Goal: Information Seeking & Learning: Learn about a topic

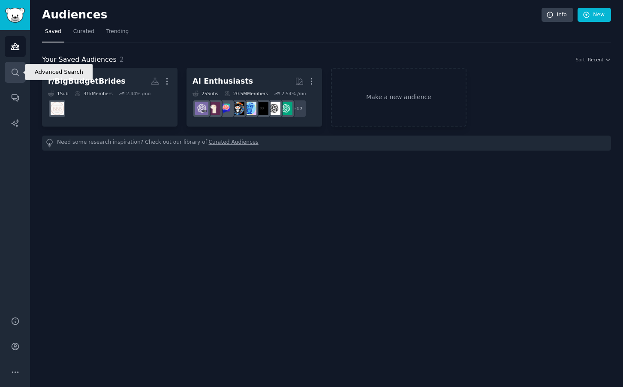
click at [14, 69] on icon "Sidebar" at bounding box center [15, 72] width 9 height 9
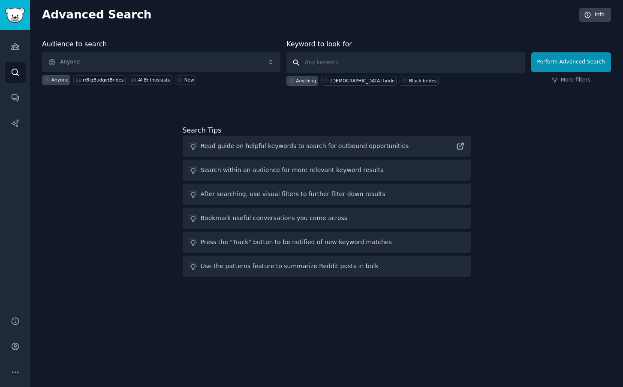
click at [329, 59] on input "text" at bounding box center [405, 62] width 238 height 21
type input "[PERSON_NAME] wedding"
click button "Perform Advanced Search" at bounding box center [571, 62] width 80 height 20
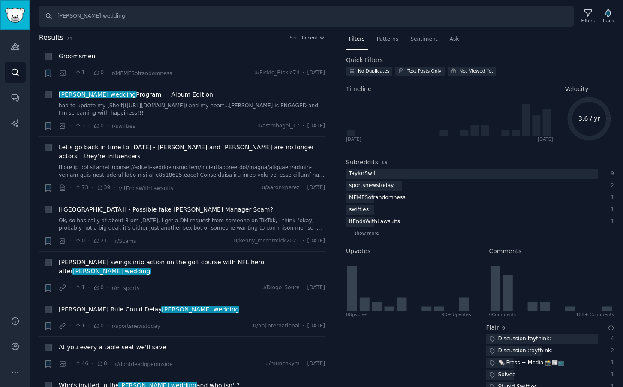
click at [14, 18] on img "Sidebar" at bounding box center [15, 15] width 20 height 15
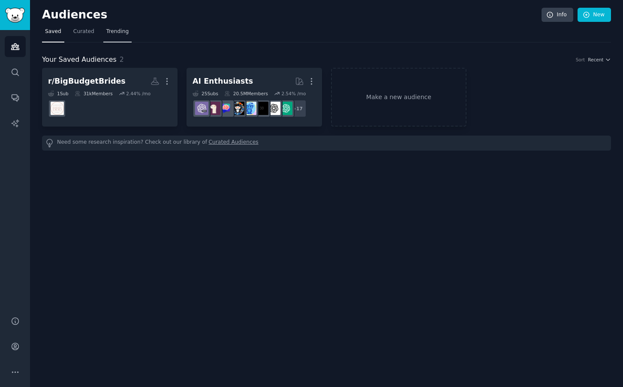
click at [115, 33] on span "Trending" at bounding box center [117, 32] width 22 height 8
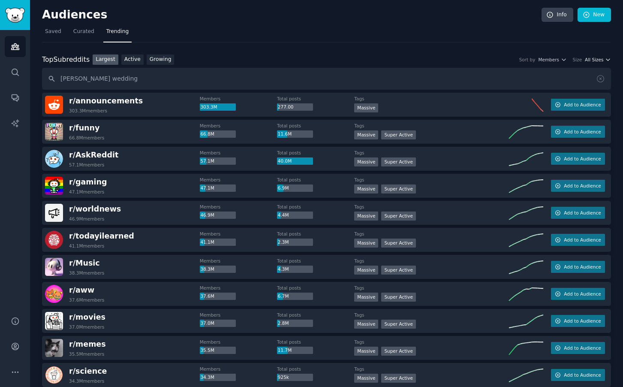
click at [601, 62] on span "All Sizes" at bounding box center [594, 60] width 18 height 6
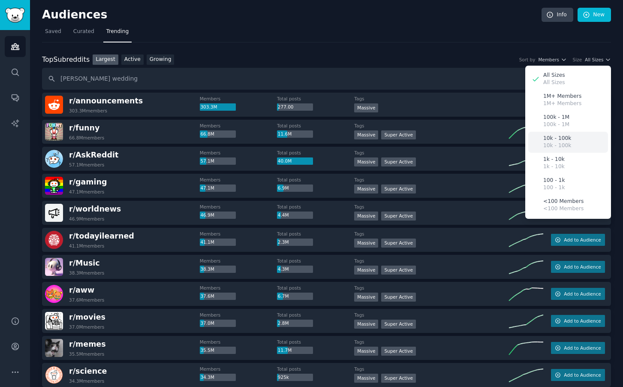
click at [559, 138] on p "10k - 100k" at bounding box center [557, 139] width 28 height 8
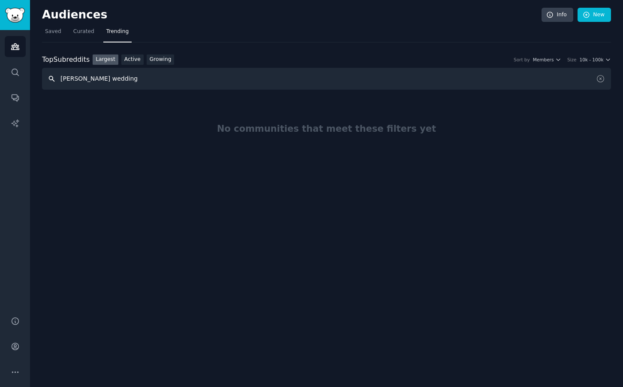
click at [266, 78] on input "[PERSON_NAME] wedding" at bounding box center [326, 79] width 569 height 22
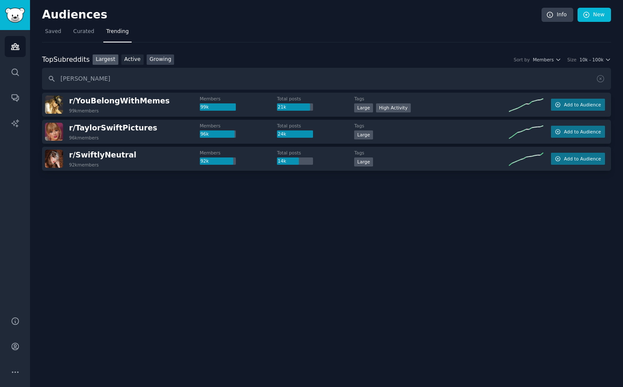
click at [162, 60] on link "Growing" at bounding box center [161, 59] width 28 height 11
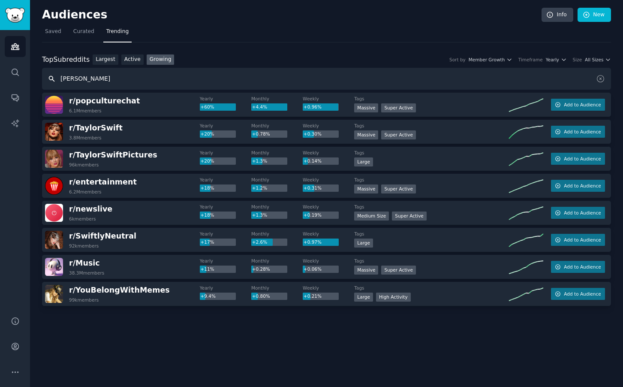
click at [107, 80] on input "[PERSON_NAME]" at bounding box center [326, 79] width 569 height 22
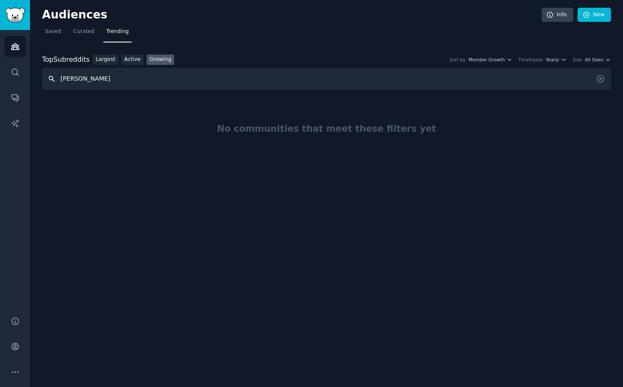
type input "[PERSON_NAME]"
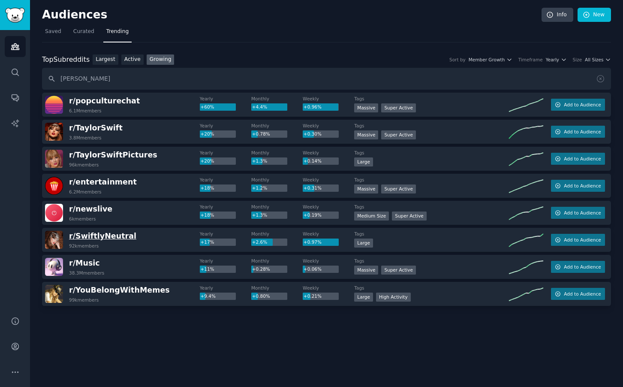
click at [89, 236] on span "r/ SwiftlyNeutral" at bounding box center [102, 236] width 67 height 9
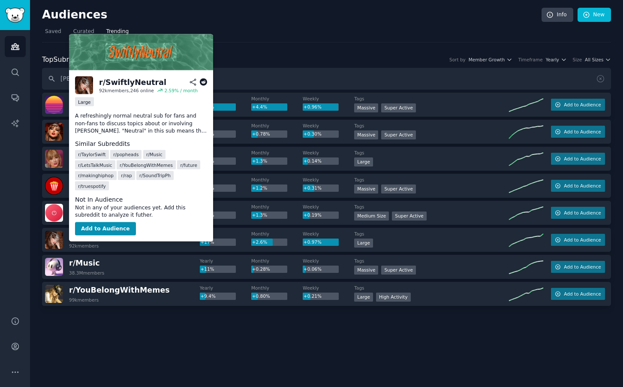
click at [87, 236] on span "r/ SwiftlyNeutral" at bounding box center [102, 236] width 67 height 9
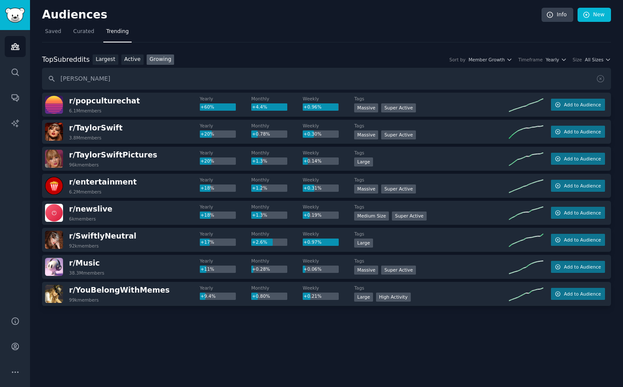
click at [149, 240] on div "r/ SwiftlyNeutral 92k members" at bounding box center [122, 240] width 155 height 18
click at [56, 242] on img at bounding box center [54, 240] width 18 height 18
click at [51, 240] on img at bounding box center [54, 240] width 18 height 18
click at [108, 236] on span "r/ SwiftlyNeutral" at bounding box center [102, 236] width 67 height 9
click at [103, 234] on span "r/ SwiftlyNeutral" at bounding box center [102, 236] width 67 height 9
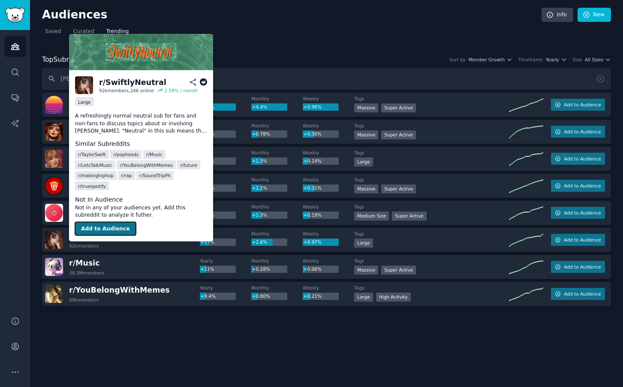
click at [116, 222] on button "Add to Audience" at bounding box center [105, 229] width 61 height 14
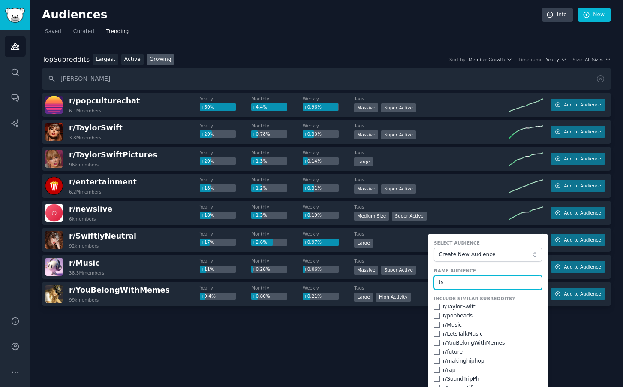
type input "ts"
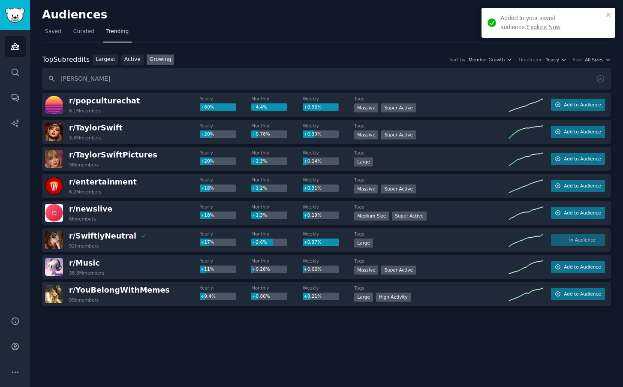
click at [526, 27] on link "Explore Now" at bounding box center [543, 27] width 34 height 7
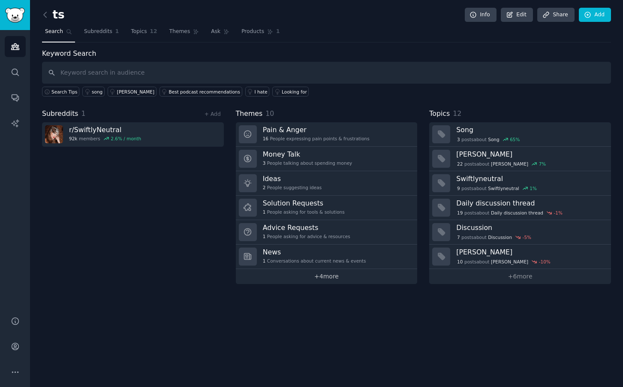
click at [329, 278] on link "+ 4 more" at bounding box center [327, 276] width 182 height 15
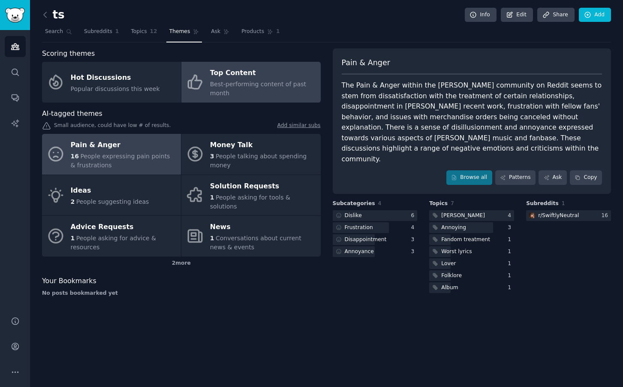
click at [253, 81] on span "Best-performing content of past month" at bounding box center [258, 89] width 96 height 16
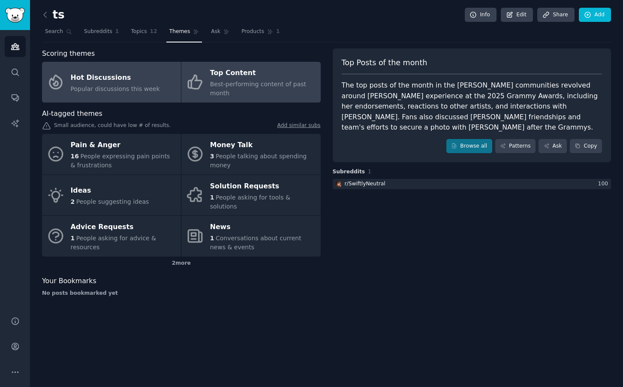
click at [101, 88] on span "Popular discussions this week" at bounding box center [115, 88] width 89 height 7
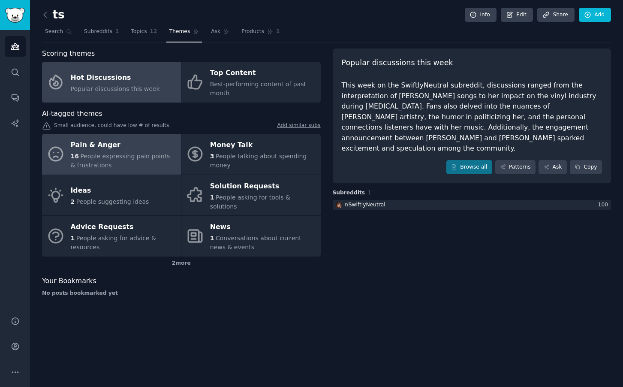
click at [115, 162] on div "16 People expressing pain points & frustrations" at bounding box center [124, 161] width 106 height 18
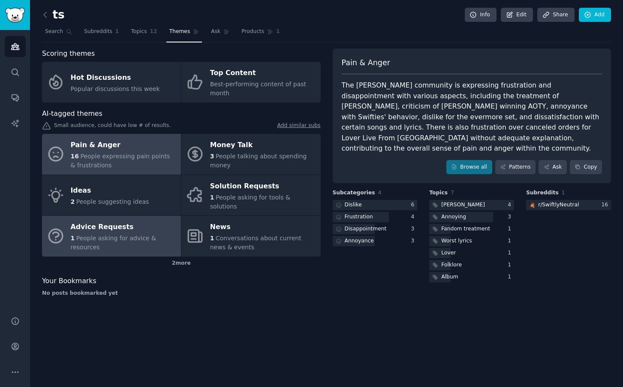
click at [121, 224] on div "Advice Requests" at bounding box center [124, 227] width 106 height 14
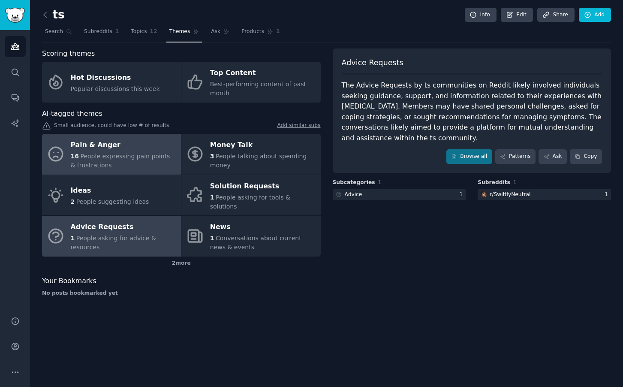
click at [119, 160] on div "16 People expressing pain points & frustrations" at bounding box center [124, 161] width 106 height 18
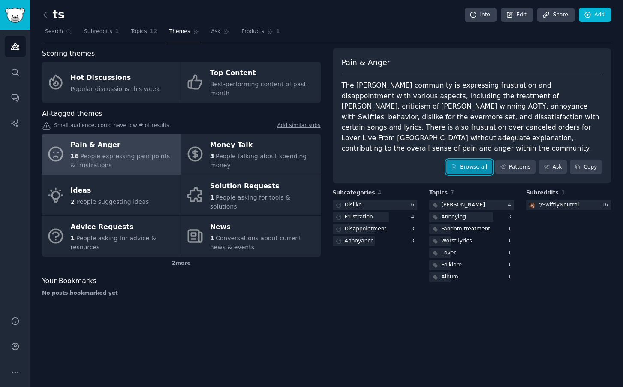
click at [473, 160] on link "Browse all" at bounding box center [469, 167] width 46 height 15
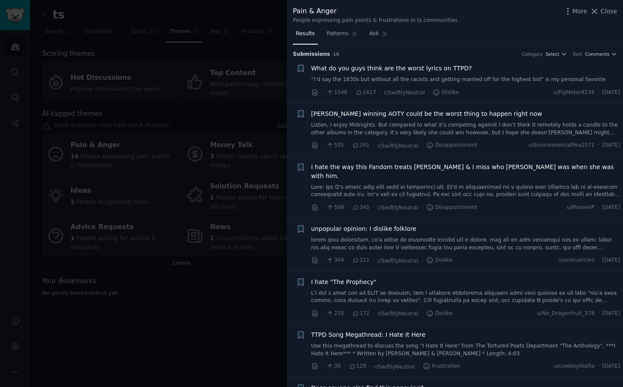
click at [186, 325] on div at bounding box center [311, 193] width 623 height 387
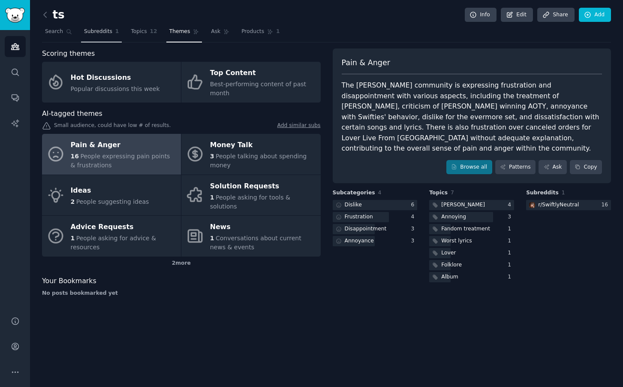
click at [102, 34] on span "Subreddits" at bounding box center [98, 32] width 28 height 8
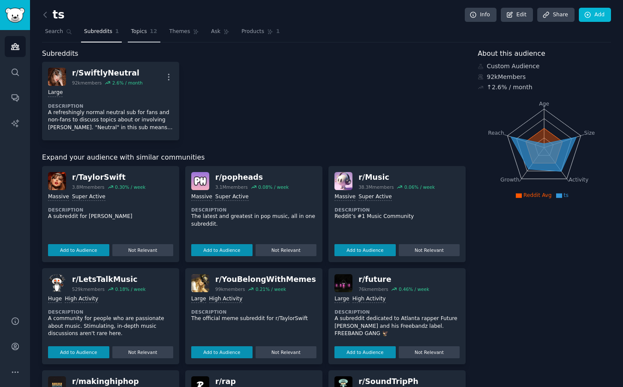
click at [144, 31] on span "Topics" at bounding box center [139, 32] width 16 height 8
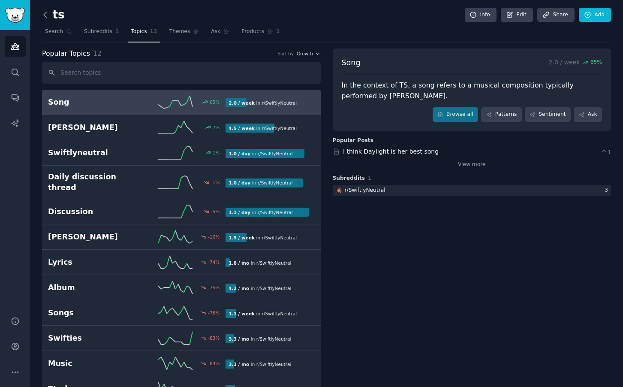
click at [44, 12] on icon at bounding box center [45, 14] width 9 height 9
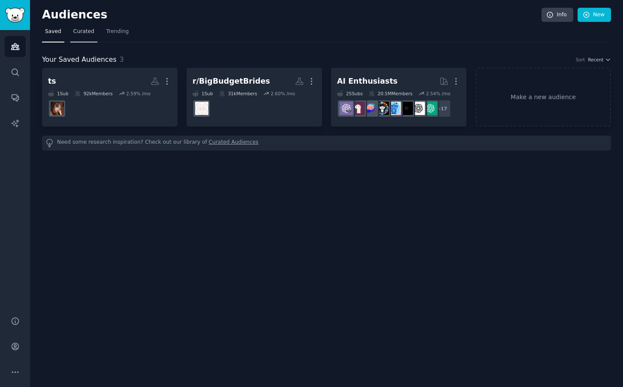
click at [88, 32] on span "Curated" at bounding box center [83, 32] width 21 height 8
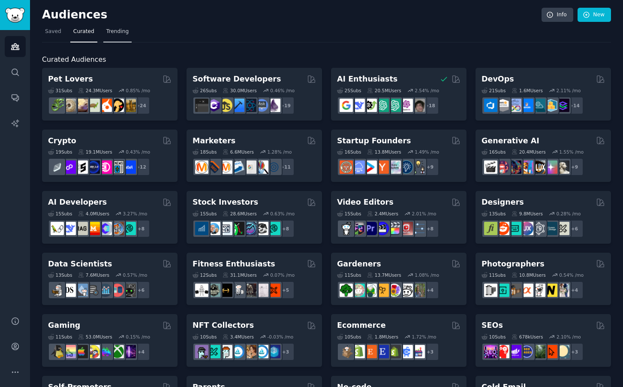
click at [117, 33] on span "Trending" at bounding box center [117, 32] width 22 height 8
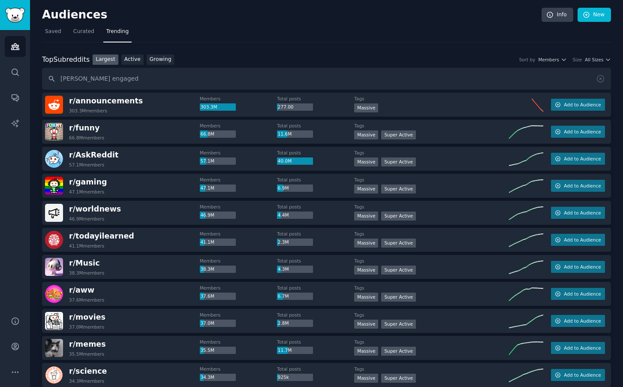
type input "[PERSON_NAME] engaged"
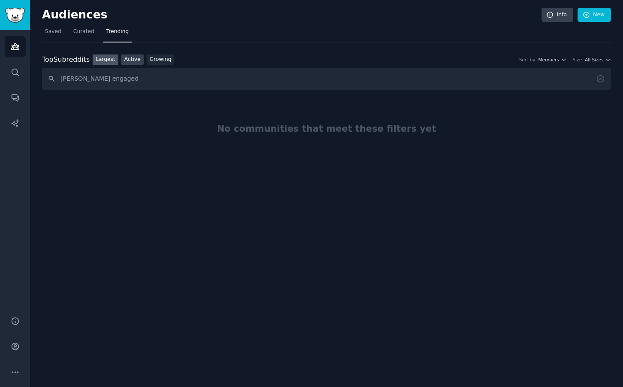
click at [133, 60] on link "Active" at bounding box center [132, 59] width 22 height 11
click at [162, 61] on link "Growing" at bounding box center [161, 59] width 28 height 11
click at [69, 15] on h2 "Audiences" at bounding box center [291, 15] width 499 height 14
click at [17, 17] on img "Sidebar" at bounding box center [15, 15] width 20 height 15
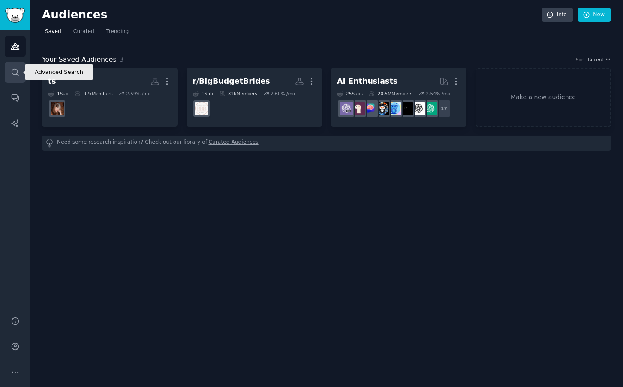
click at [15, 71] on icon "Sidebar" at bounding box center [15, 72] width 9 height 9
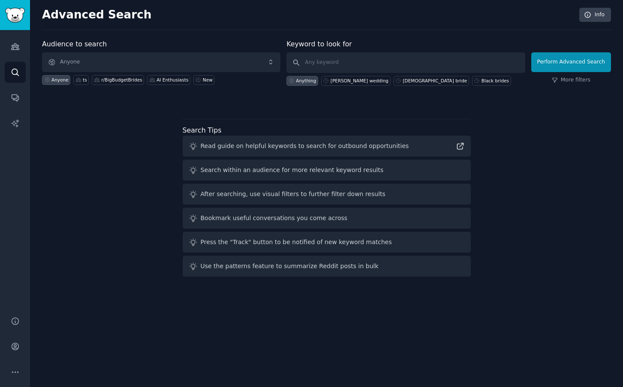
click at [283, 147] on div "Read guide on helpful keywords to search for outbound opportunities" at bounding box center [305, 145] width 208 height 9
click at [422, 161] on div "Search within an audience for more relevant keyword results" at bounding box center [327, 169] width 288 height 21
click at [419, 177] on div "Search within an audience for more relevant keyword results" at bounding box center [327, 169] width 288 height 21
click at [288, 171] on div "Search within an audience for more relevant keyword results" at bounding box center [292, 169] width 183 height 9
click at [194, 172] on icon at bounding box center [193, 169] width 9 height 9
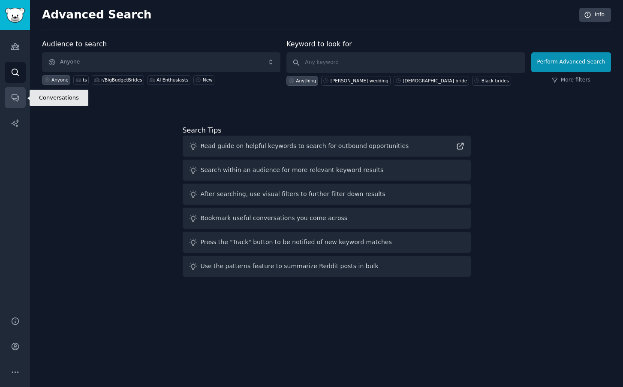
click at [15, 98] on icon "Sidebar" at bounding box center [15, 98] width 7 height 7
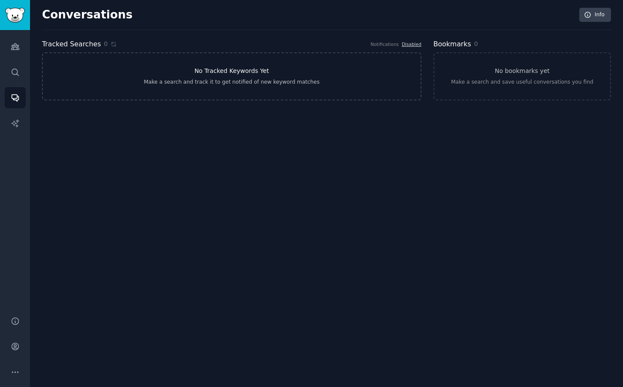
click at [211, 69] on h3 "No Tracked Keywords Yet" at bounding box center [231, 70] width 75 height 9
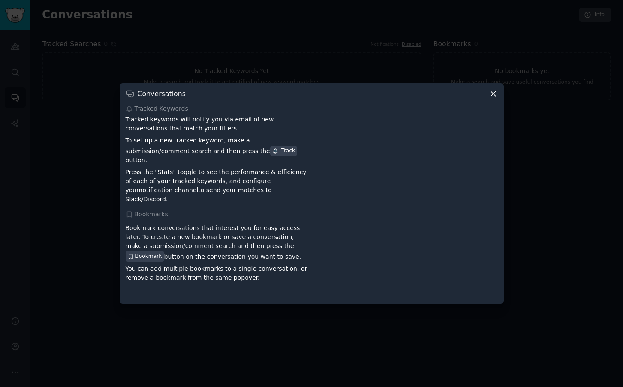
click at [494, 98] on icon at bounding box center [493, 93] width 9 height 9
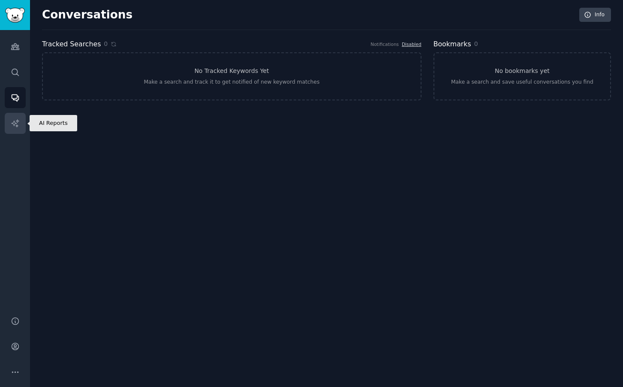
click at [18, 121] on icon "Sidebar" at bounding box center [14, 122] width 7 height 7
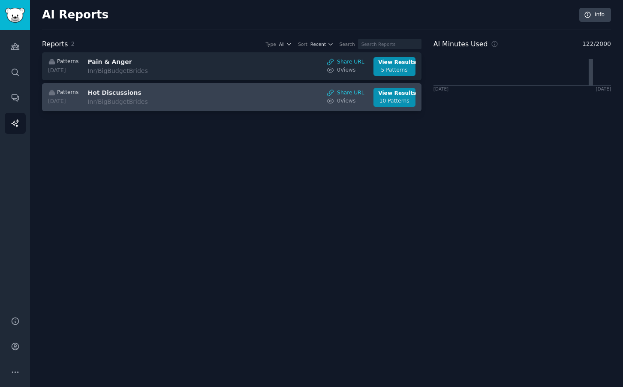
click at [174, 95] on h3 "Hot Discussions" at bounding box center [159, 92] width 144 height 9
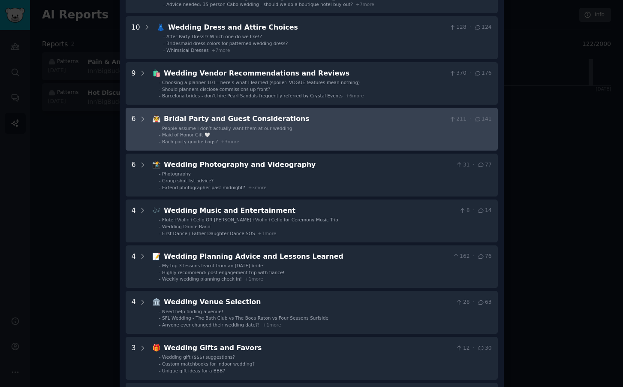
scroll to position [98, 0]
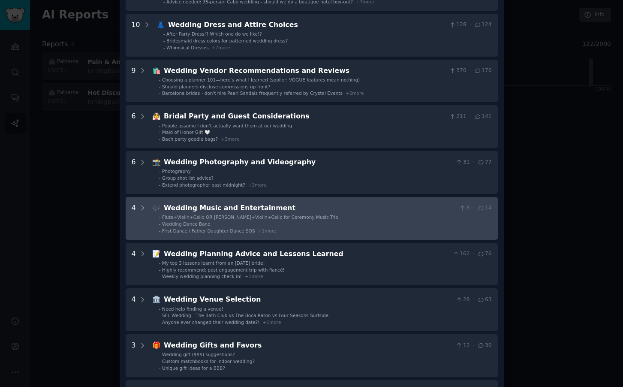
click at [307, 216] on li "- Flute+Violin+Cello OR [PERSON_NAME]+Violin+Cello for Ceremony Music Trio" at bounding box center [325, 217] width 333 height 6
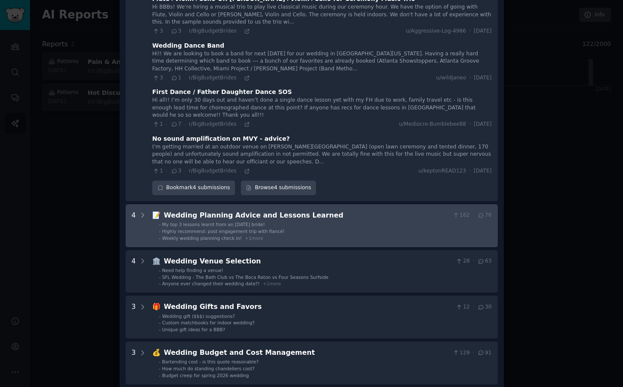
scroll to position [328, 0]
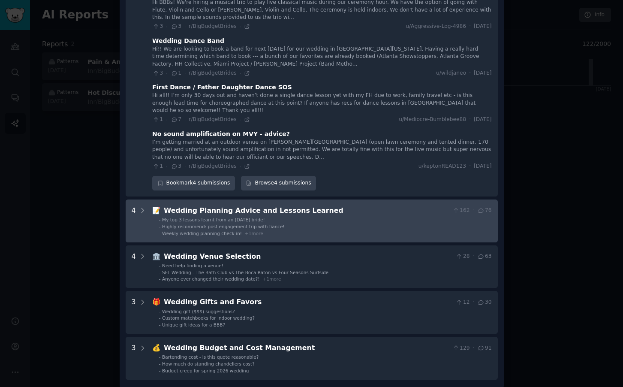
click at [247, 205] on div "Wedding Planning Advice and Lessons Learned" at bounding box center [307, 210] width 286 height 11
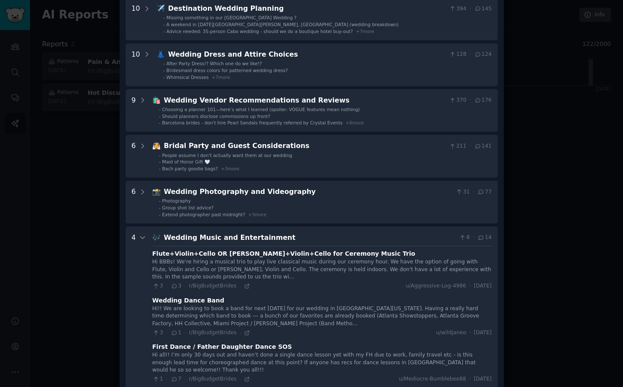
scroll to position [0, 0]
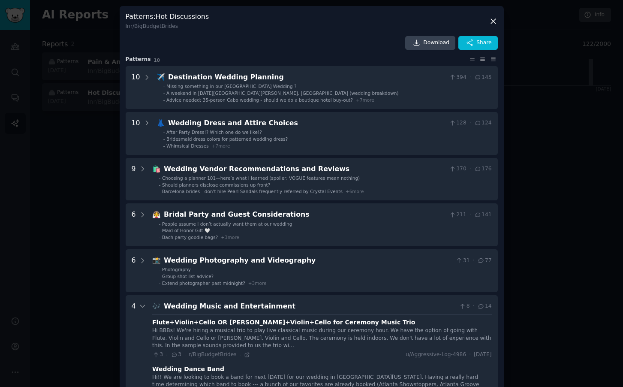
click at [491, 18] on icon at bounding box center [493, 21] width 9 height 9
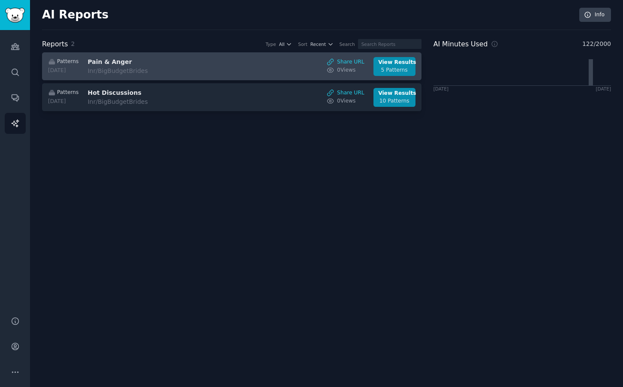
click at [202, 61] on h3 "Pain & Anger" at bounding box center [159, 61] width 144 height 9
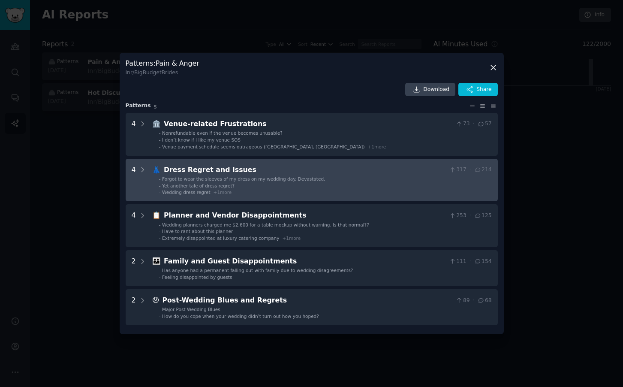
click at [313, 174] on div "Dress Regret and Issues" at bounding box center [305, 170] width 282 height 11
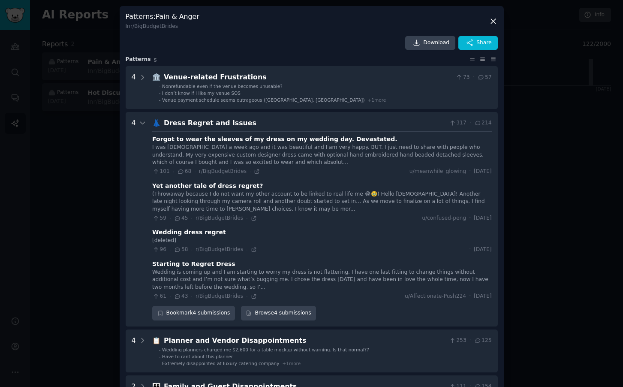
click at [195, 187] on div "Yet another tale of dress regret?" at bounding box center [207, 185] width 111 height 9
click at [301, 201] on div "(Throwaway because I do not want my other account to be linked to real life me …" at bounding box center [321, 201] width 339 height 23
click at [252, 219] on icon at bounding box center [254, 218] width 6 height 6
click at [96, 190] on div at bounding box center [311, 193] width 623 height 387
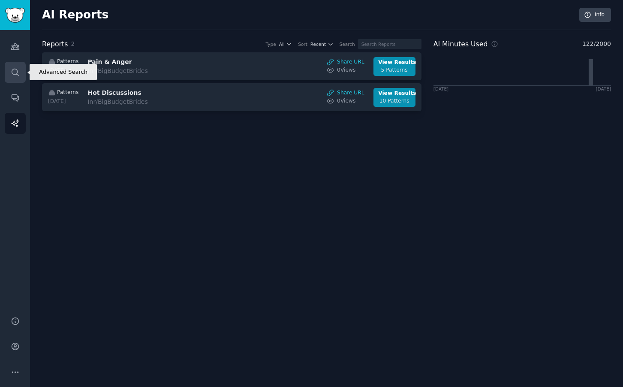
click at [17, 74] on icon "Sidebar" at bounding box center [15, 72] width 7 height 7
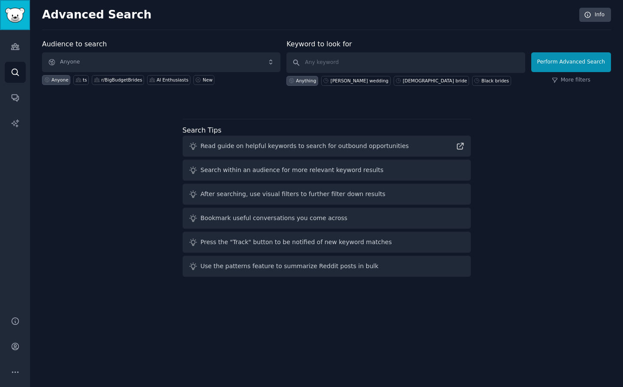
click at [16, 11] on img "Sidebar" at bounding box center [15, 15] width 20 height 15
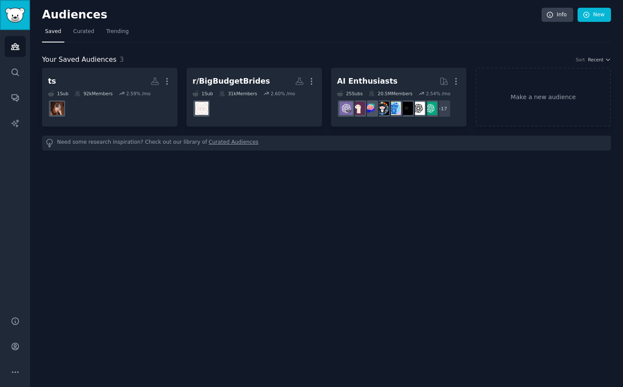
click at [9, 17] on img "Sidebar" at bounding box center [15, 15] width 20 height 15
click at [18, 75] on icon "Sidebar" at bounding box center [15, 72] width 7 height 7
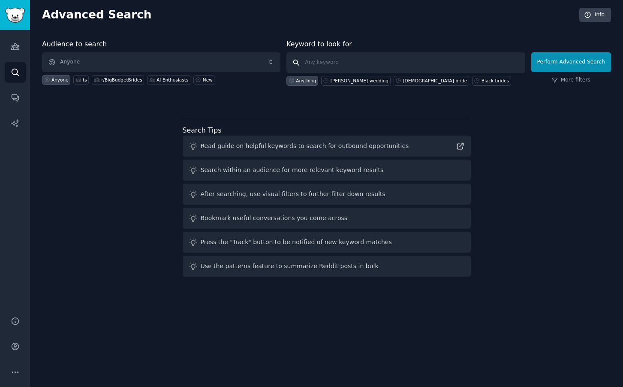
click at [347, 66] on input "text" at bounding box center [405, 62] width 238 height 21
type input "nigerian wedding gown designers"
click button "Perform Advanced Search" at bounding box center [571, 62] width 80 height 20
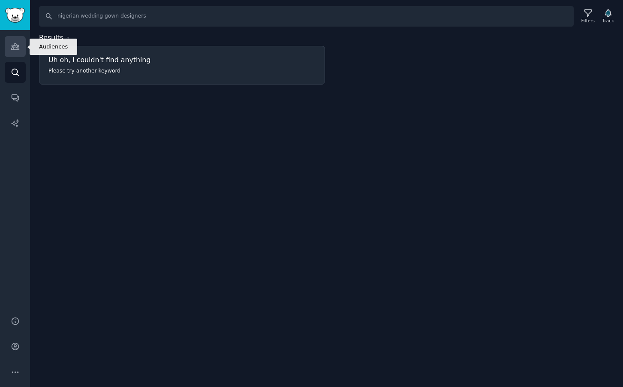
click at [18, 48] on icon "Sidebar" at bounding box center [15, 46] width 9 height 9
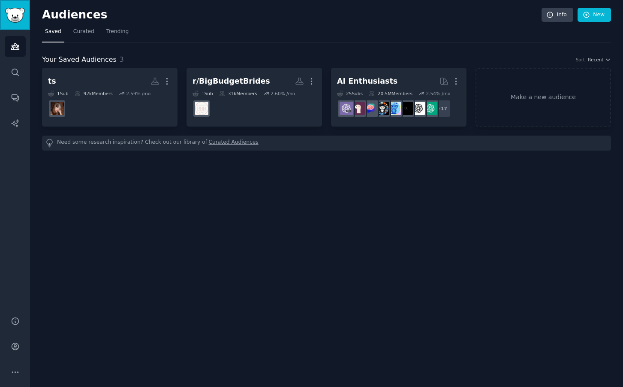
click at [19, 14] on img "Sidebar" at bounding box center [15, 15] width 20 height 15
click at [64, 18] on h2 "Audiences" at bounding box center [291, 15] width 499 height 14
click at [114, 33] on span "Trending" at bounding box center [117, 32] width 22 height 8
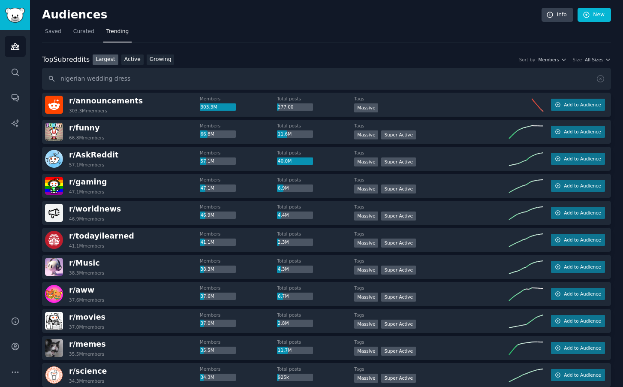
type input "nigerian wedding dress"
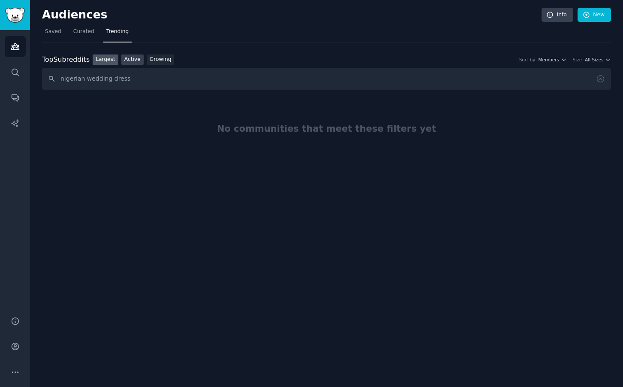
click at [132, 55] on link "Active" at bounding box center [132, 59] width 22 height 11
click at [159, 58] on link "Growing" at bounding box center [161, 59] width 28 height 11
click at [16, 16] on img "Sidebar" at bounding box center [15, 15] width 20 height 15
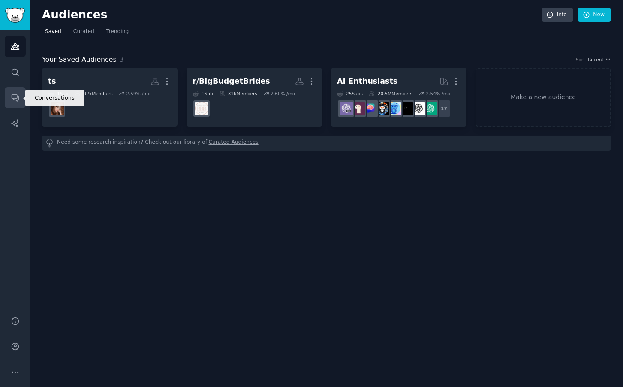
click at [16, 97] on icon "Sidebar" at bounding box center [15, 97] width 9 height 9
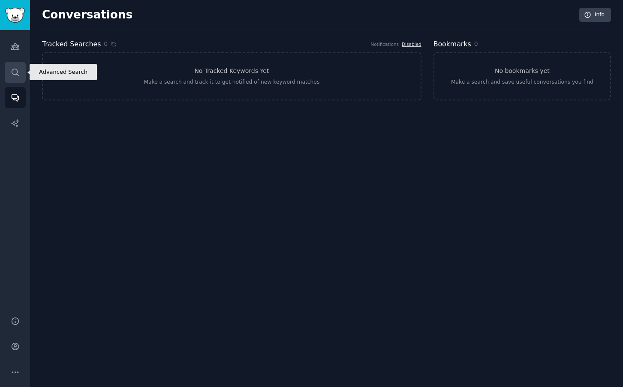
click at [15, 72] on icon "Sidebar" at bounding box center [15, 72] width 9 height 9
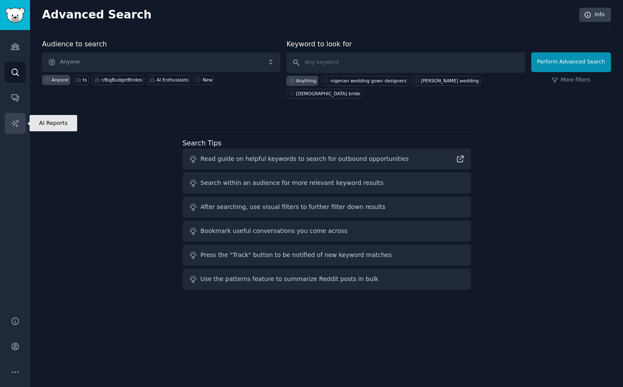
click at [18, 119] on icon "Sidebar" at bounding box center [15, 123] width 9 height 9
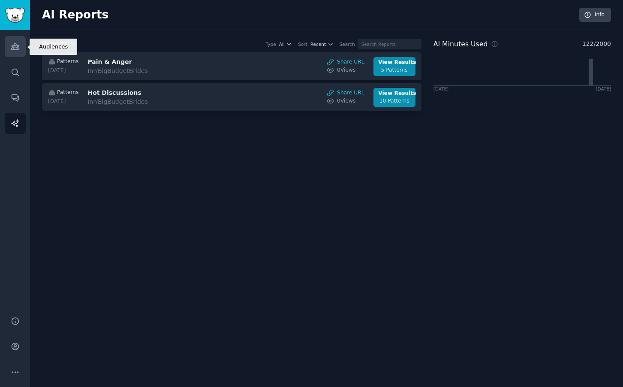
click at [15, 49] on icon "Sidebar" at bounding box center [15, 46] width 9 height 9
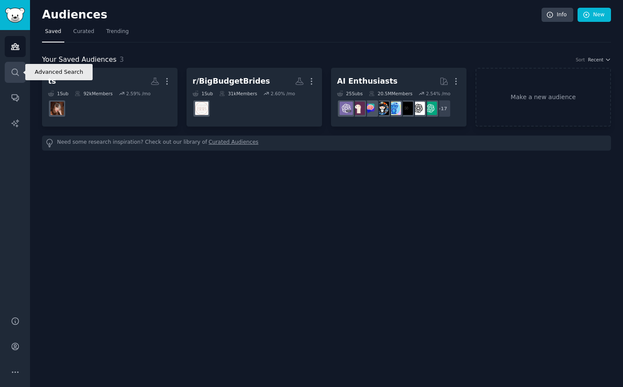
click at [16, 71] on icon "Sidebar" at bounding box center [15, 72] width 9 height 9
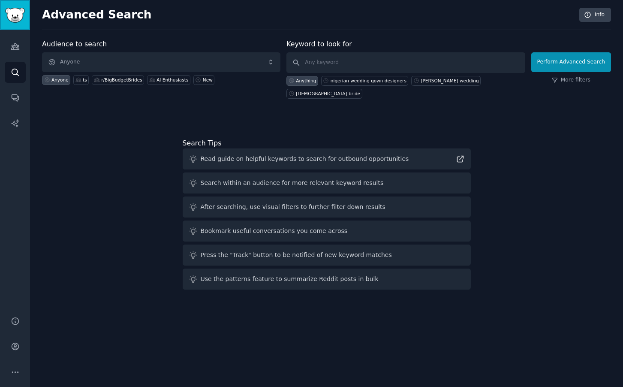
click at [16, 17] on img "Sidebar" at bounding box center [15, 15] width 20 height 15
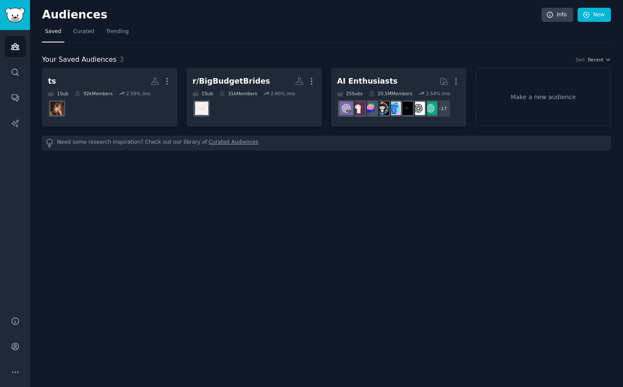
click at [228, 142] on link "Curated Audiences" at bounding box center [234, 142] width 50 height 9
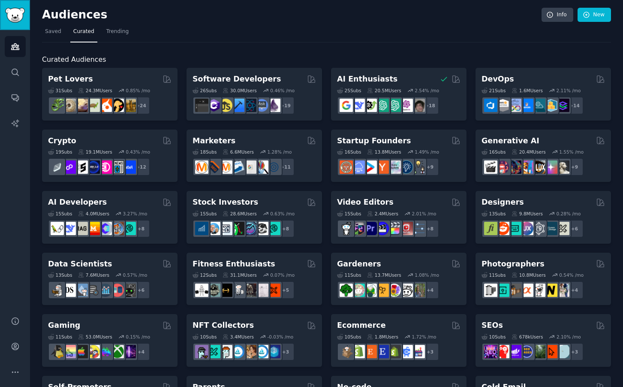
click at [12, 9] on img "Sidebar" at bounding box center [15, 15] width 20 height 15
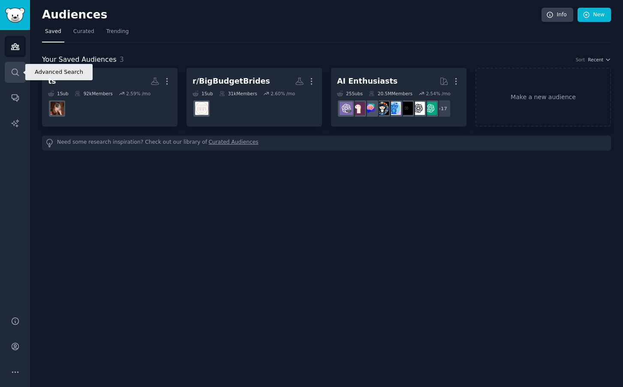
click at [13, 72] on icon "Sidebar" at bounding box center [15, 72] width 9 height 9
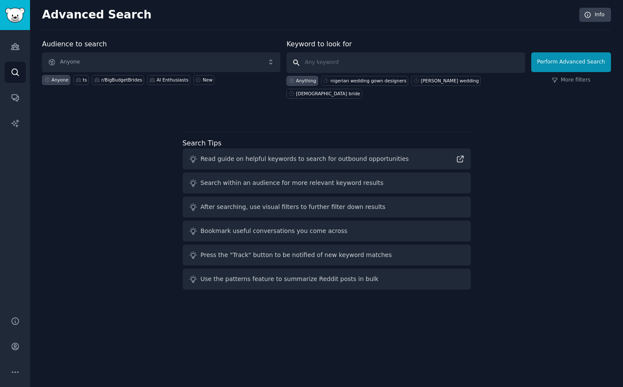
click at [318, 63] on input "text" at bounding box center [405, 62] width 238 height 21
type input "wedding dress in [GEOGRAPHIC_DATA]"
click button "Perform Advanced Search" at bounding box center [571, 62] width 80 height 20
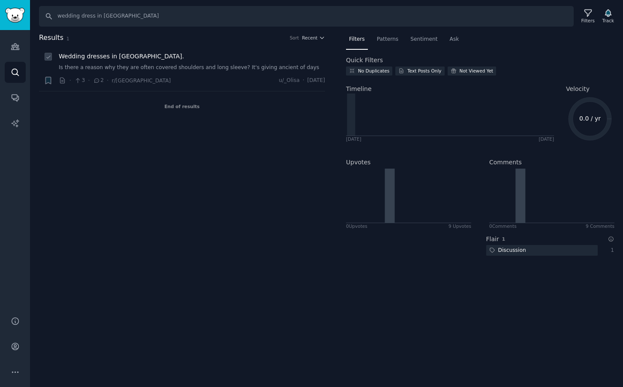
click at [111, 56] on span "Wedding dresses in [GEOGRAPHIC_DATA]." at bounding box center [121, 56] width 125 height 9
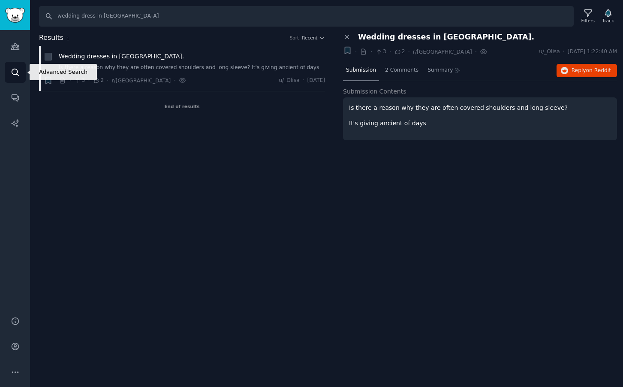
click at [13, 72] on icon "Sidebar" at bounding box center [15, 72] width 9 height 9
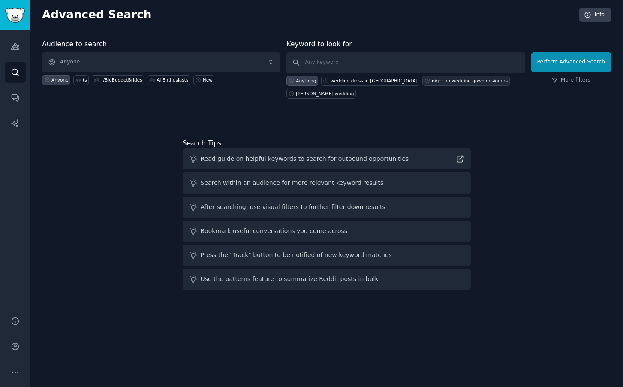
click at [424, 81] on icon at bounding box center [427, 81] width 6 height 6
click at [424, 80] on icon at bounding box center [427, 81] width 6 height 6
click at [424, 81] on icon at bounding box center [427, 81] width 6 height 6
click at [326, 80] on icon at bounding box center [326, 81] width 6 height 6
type input "wedding dress in [GEOGRAPHIC_DATA]"
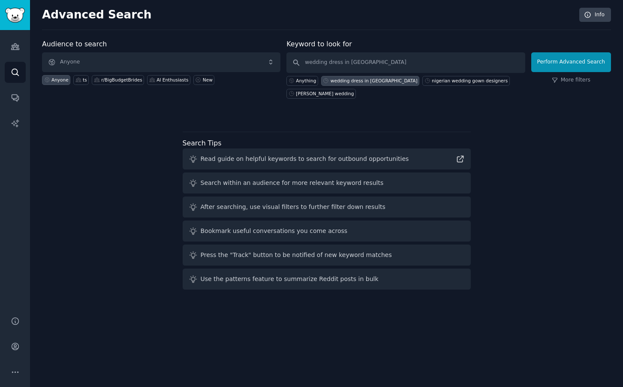
click at [325, 80] on icon at bounding box center [326, 81] width 6 height 6
click at [374, 82] on div "wedding dress in [GEOGRAPHIC_DATA]" at bounding box center [374, 81] width 87 height 6
click at [363, 81] on div "wedding dress in [GEOGRAPHIC_DATA]" at bounding box center [374, 81] width 87 height 6
click at [574, 61] on button "Perform Advanced Search" at bounding box center [571, 62] width 80 height 20
click at [55, 80] on div "Anyone" at bounding box center [59, 80] width 17 height 6
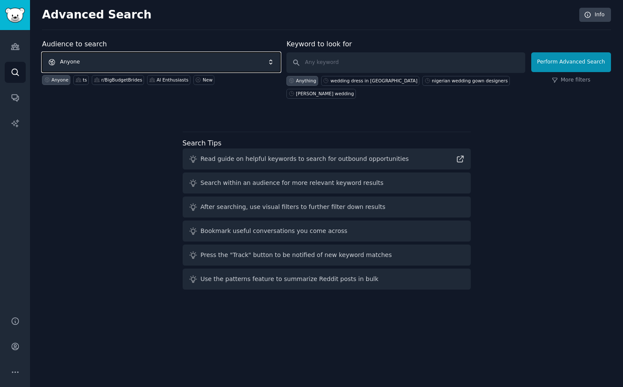
click at [104, 58] on span "Anyone" at bounding box center [161, 62] width 238 height 20
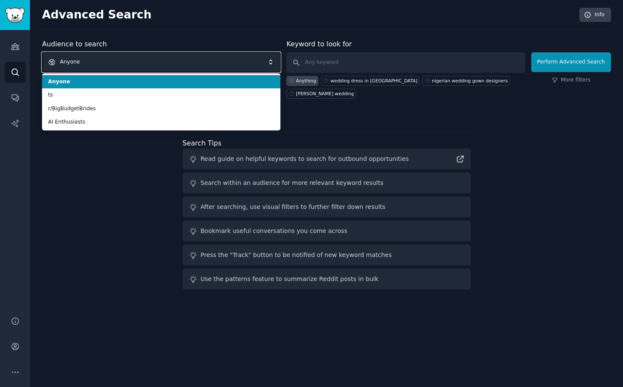
click at [104, 58] on span "Anyone" at bounding box center [161, 62] width 238 height 20
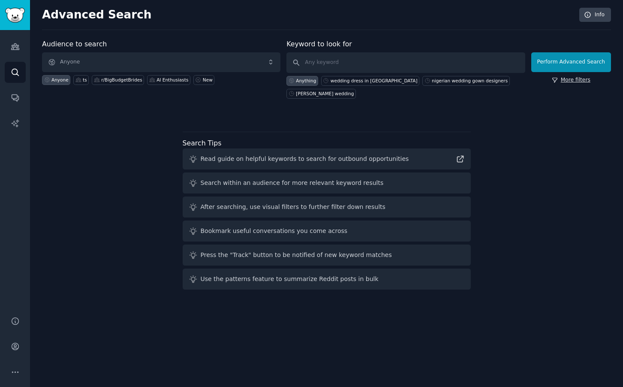
click at [580, 79] on link "More filters" at bounding box center [571, 80] width 39 height 8
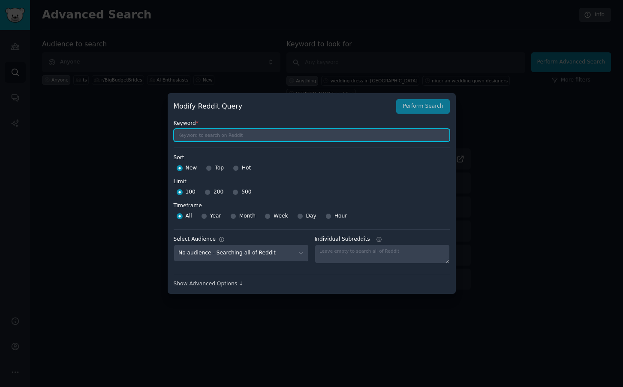
click at [251, 136] on input "text" at bounding box center [312, 135] width 276 height 13
type input "nigerian wedding"
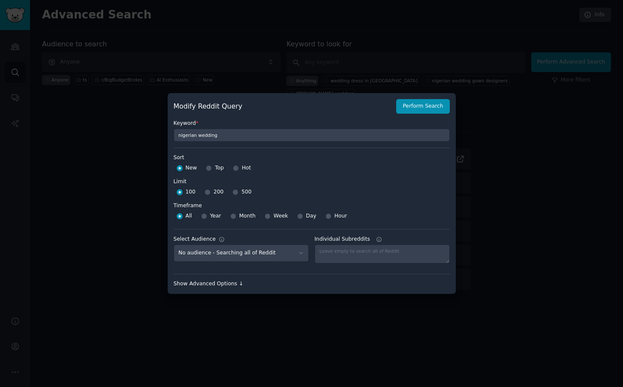
click at [235, 284] on div "Show Advanced Options ↓" at bounding box center [312, 284] width 276 height 8
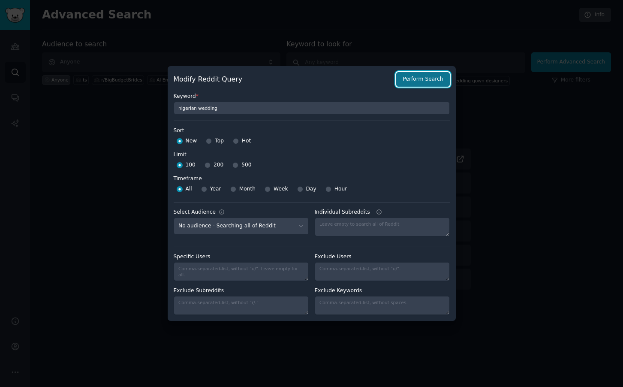
click at [426, 81] on button "Perform Search" at bounding box center [422, 79] width 53 height 15
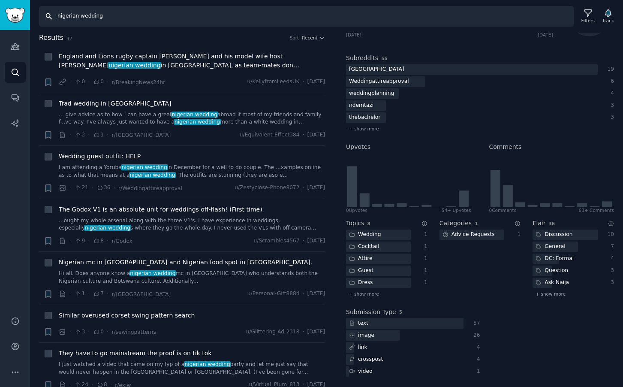
click at [103, 18] on input "nigerian wedding" at bounding box center [306, 16] width 535 height 21
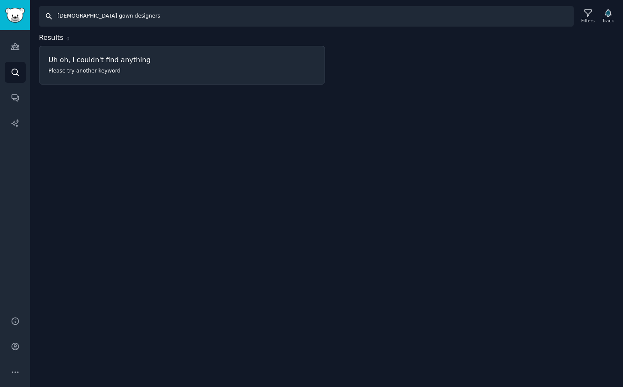
drag, startPoint x: 93, startPoint y: 17, endPoint x: 79, endPoint y: 16, distance: 13.3
click at [79, 16] on input "[DEMOGRAPHIC_DATA] gown designers" at bounding box center [306, 16] width 535 height 21
click at [78, 17] on input "[DEMOGRAPHIC_DATA] dress designers" at bounding box center [306, 16] width 535 height 21
drag, startPoint x: 156, startPoint y: 16, endPoint x: 116, endPoint y: 16, distance: 40.3
click at [116, 16] on input "nigerian wedding dress designers" at bounding box center [306, 16] width 535 height 21
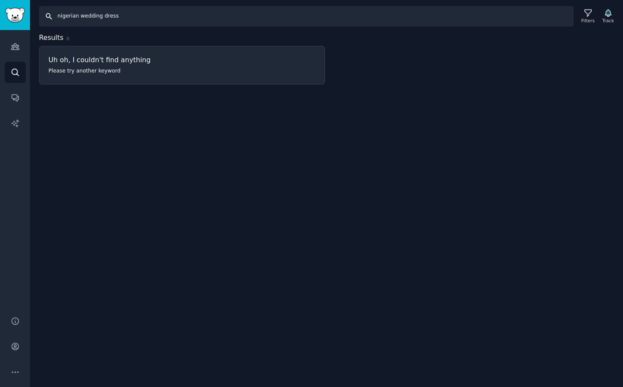
type input "nigerian wedding dress"
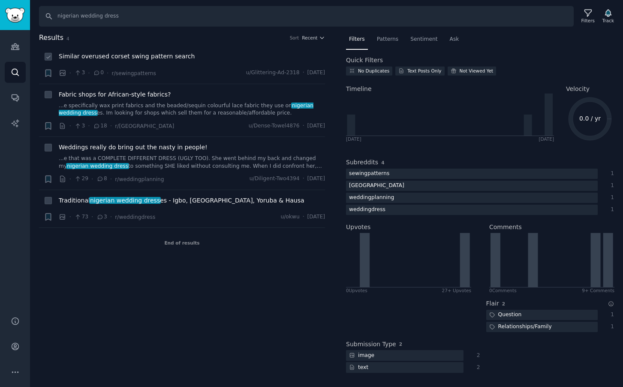
click at [160, 55] on span "Similar overused corset swing pattern search" at bounding box center [127, 56] width 136 height 9
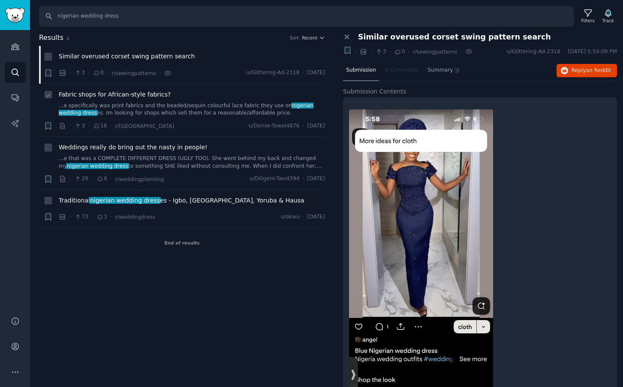
click at [129, 95] on span "Fabric shops for African-style fabrics?" at bounding box center [115, 94] width 112 height 9
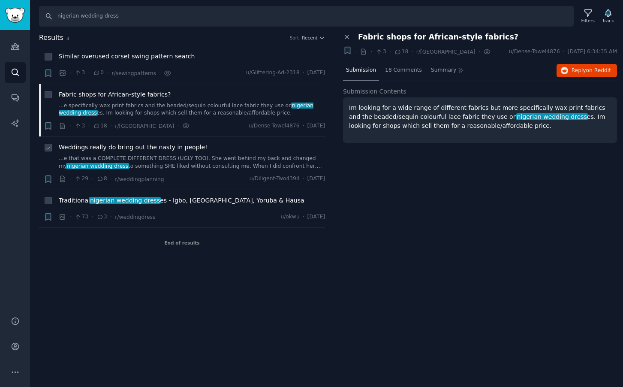
click at [109, 147] on span "Weddings really do bring out the nasty in people!" at bounding box center [133, 147] width 149 height 9
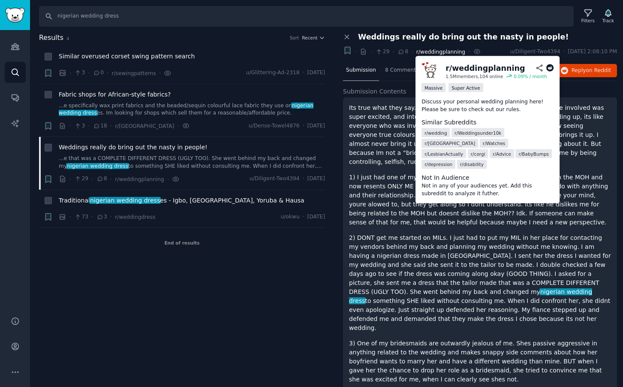
click at [448, 52] on span "r/weddingplanning" at bounding box center [440, 52] width 49 height 6
click at [442, 52] on span "r/weddingplanning" at bounding box center [440, 52] width 49 height 6
click at [432, 54] on span "r/weddingplanning" at bounding box center [440, 52] width 49 height 6
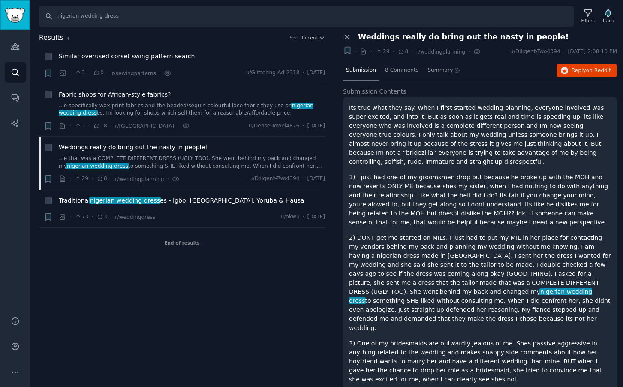
click at [14, 11] on img "Sidebar" at bounding box center [15, 15] width 20 height 15
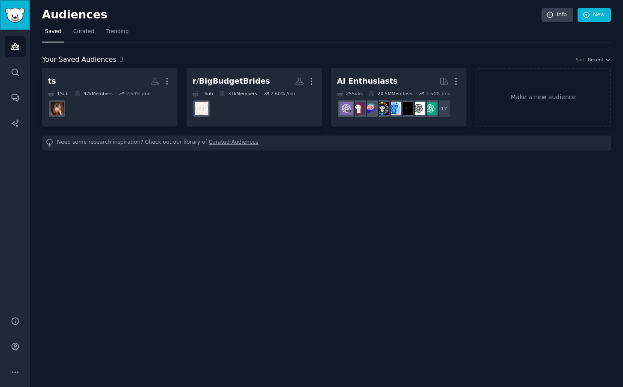
click at [14, 11] on img "Sidebar" at bounding box center [15, 15] width 20 height 15
click at [12, 70] on icon "Sidebar" at bounding box center [15, 72] width 9 height 9
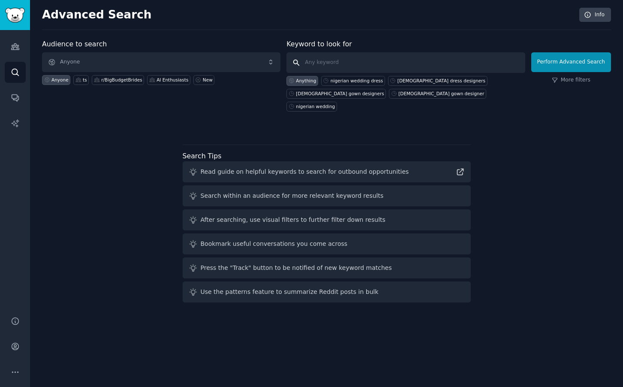
click at [341, 62] on input "text" at bounding box center [405, 62] width 238 height 21
type input "n"
type input "tailor"
click button "Perform Advanced Search" at bounding box center [571, 62] width 80 height 20
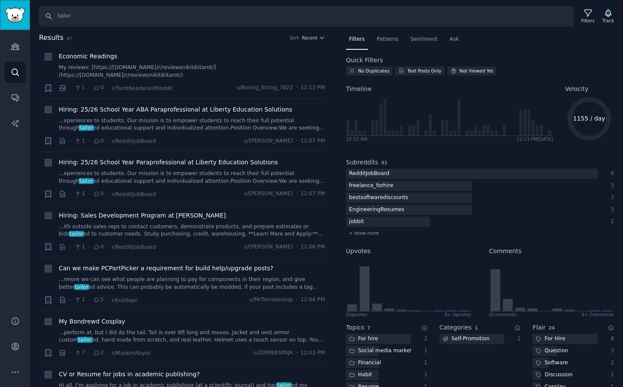
click at [18, 17] on img "Sidebar" at bounding box center [15, 15] width 20 height 15
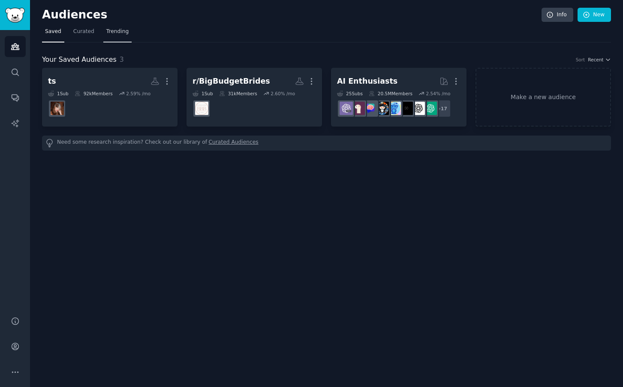
click at [123, 30] on span "Trending" at bounding box center [117, 32] width 22 height 8
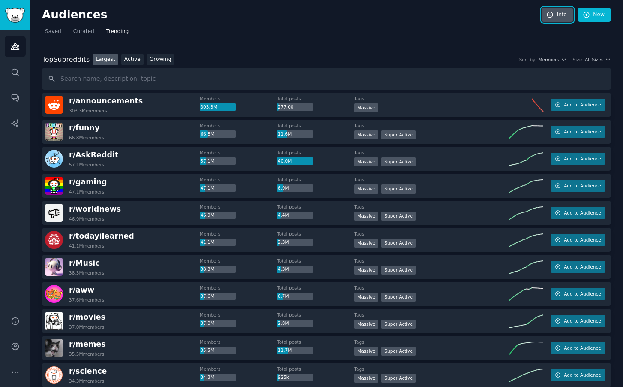
click at [560, 18] on link "Info" at bounding box center [557, 15] width 32 height 15
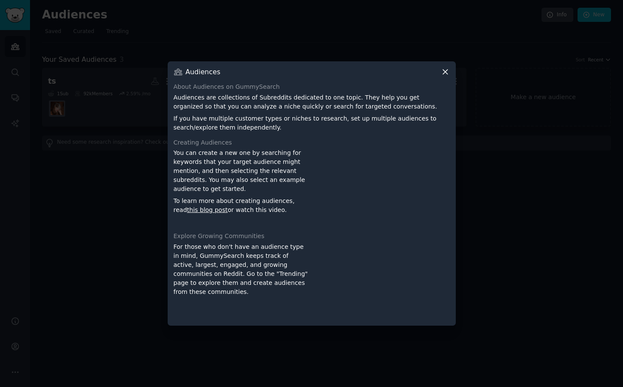
click at [447, 72] on icon at bounding box center [445, 71] width 9 height 9
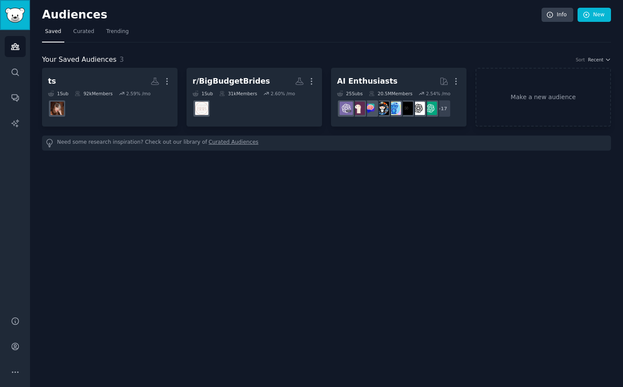
click at [9, 15] on img "Sidebar" at bounding box center [15, 15] width 20 height 15
click at [16, 95] on icon "Sidebar" at bounding box center [15, 97] width 9 height 9
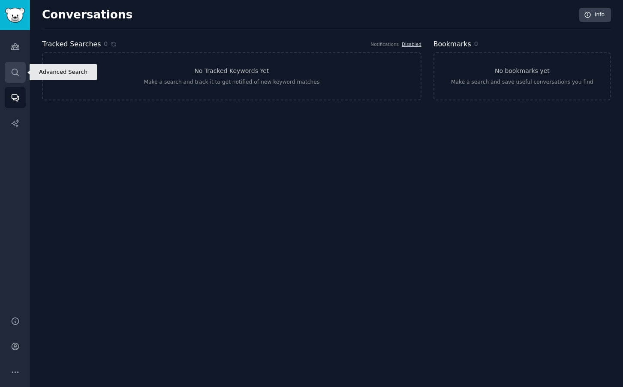
click at [15, 73] on icon "Sidebar" at bounding box center [15, 72] width 9 height 9
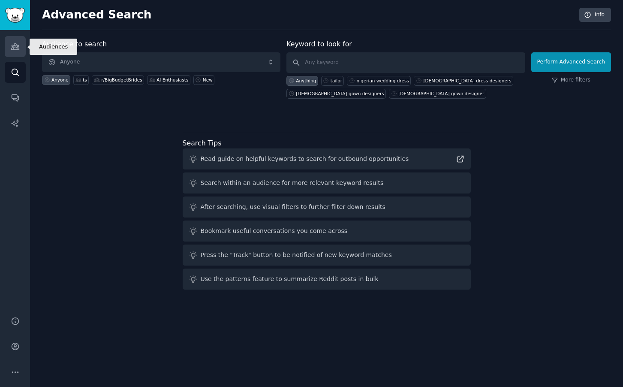
click at [12, 46] on icon "Sidebar" at bounding box center [15, 47] width 8 height 6
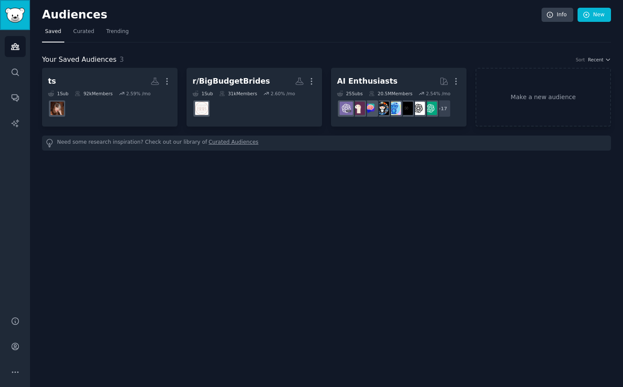
click at [15, 14] on img "Sidebar" at bounding box center [15, 15] width 20 height 15
click at [18, 75] on icon "Sidebar" at bounding box center [15, 72] width 9 height 9
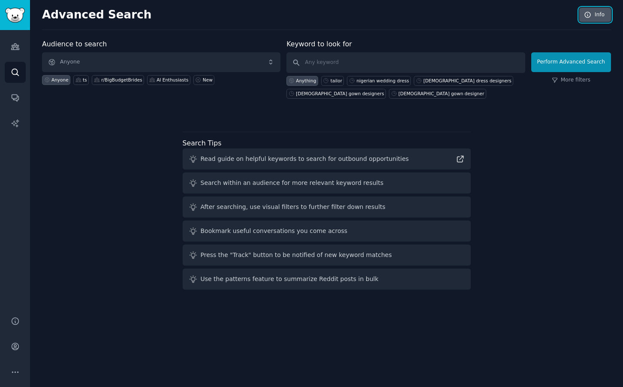
click at [584, 15] on icon at bounding box center [588, 15] width 8 height 8
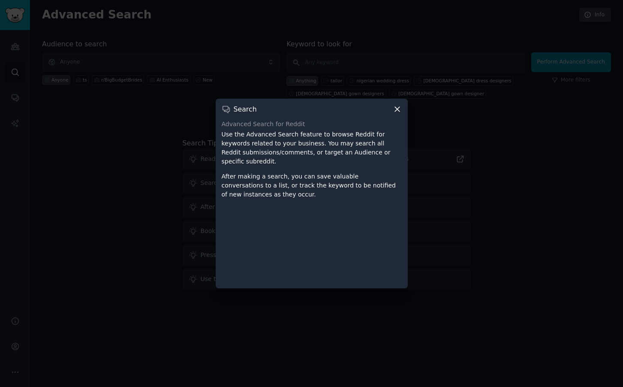
click at [396, 108] on icon at bounding box center [397, 109] width 5 height 5
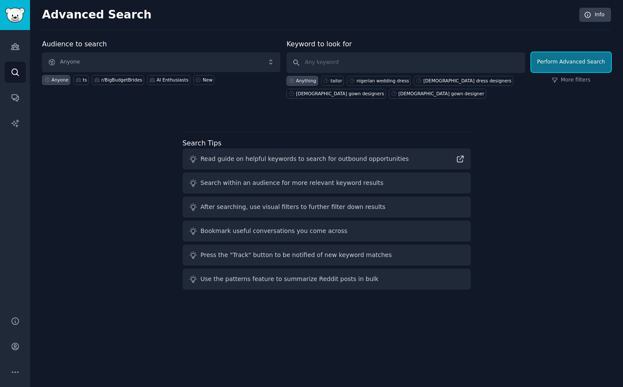
click at [577, 61] on button "Perform Advanced Search" at bounding box center [571, 62] width 80 height 20
click at [365, 64] on input "text" at bounding box center [405, 62] width 238 height 21
type input "wedding dress designer"
click at [565, 64] on button "Perform Advanced Search" at bounding box center [571, 62] width 80 height 20
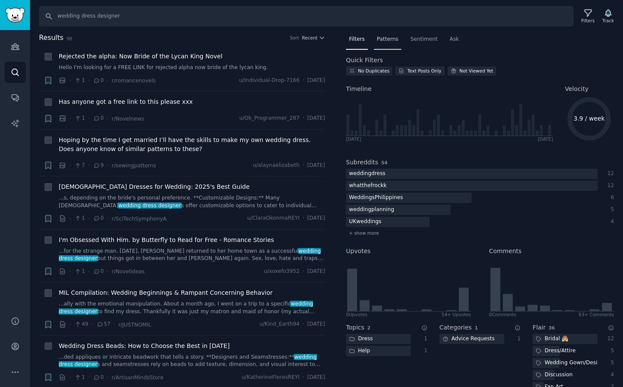
click at [387, 40] on span "Patterns" at bounding box center [387, 40] width 21 height 8
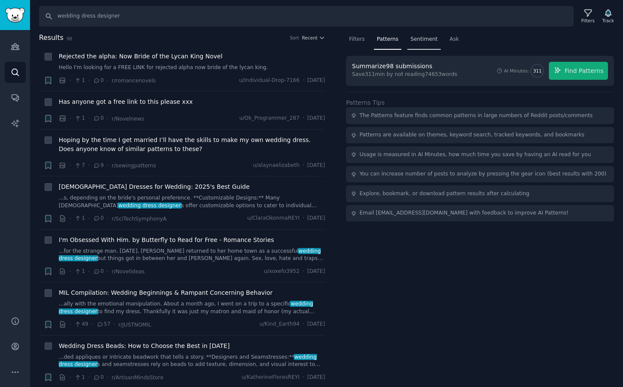
click at [420, 40] on span "Sentiment" at bounding box center [423, 40] width 27 height 8
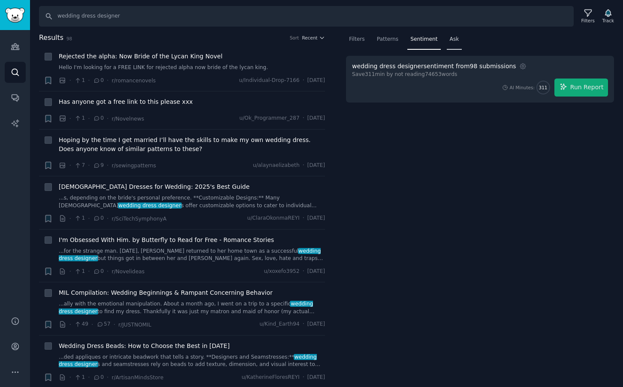
click at [450, 40] on span "Ask" at bounding box center [454, 40] width 9 height 8
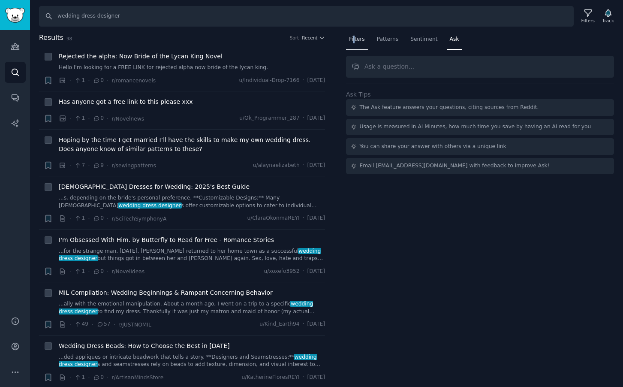
click at [354, 42] on span "Filters" at bounding box center [357, 40] width 16 height 8
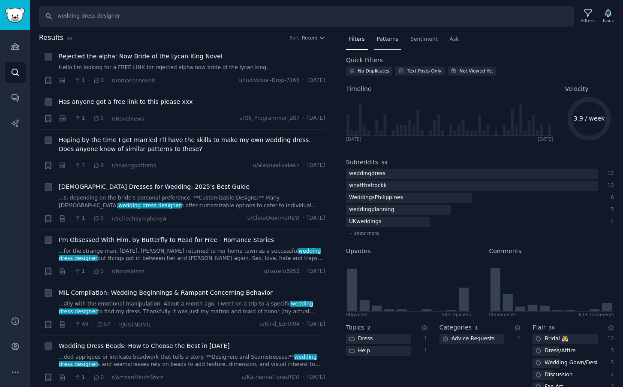
click at [388, 39] on span "Patterns" at bounding box center [387, 40] width 21 height 8
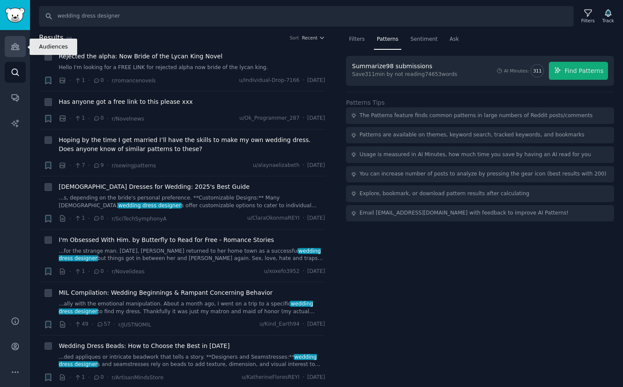
click at [11, 49] on icon "Sidebar" at bounding box center [15, 47] width 8 height 6
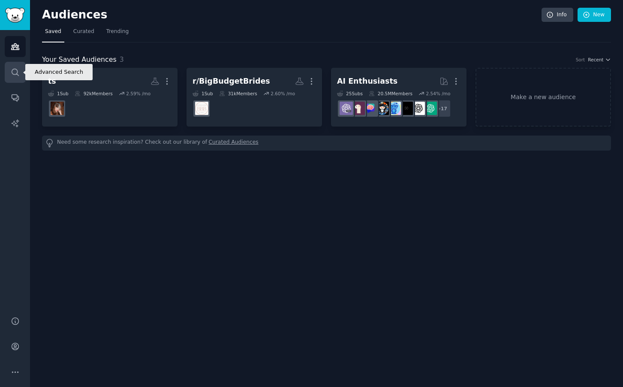
click at [14, 72] on icon "Sidebar" at bounding box center [15, 72] width 9 height 9
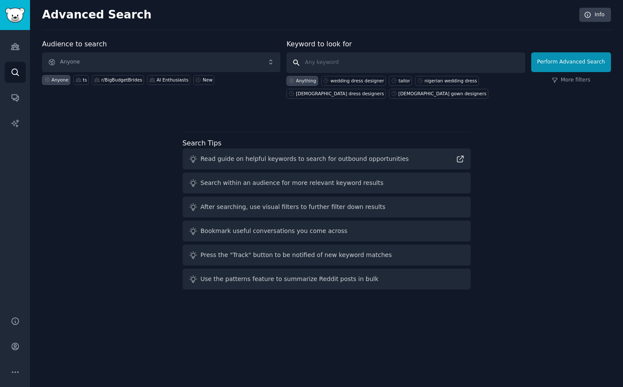
click at [338, 61] on input "text" at bounding box center [405, 62] width 238 height 21
type input "wedding dress designer"
click button "Perform Advanced Search" at bounding box center [571, 62] width 80 height 20
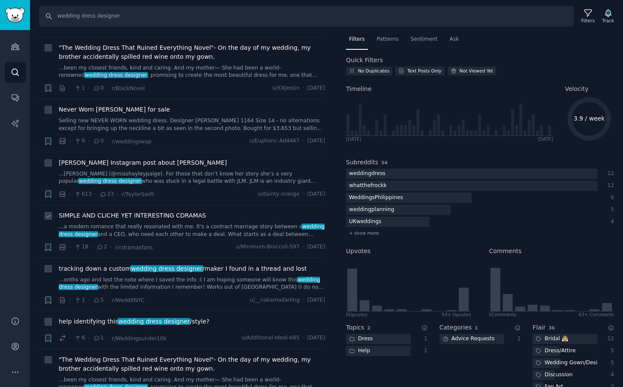
scroll to position [2380, 0]
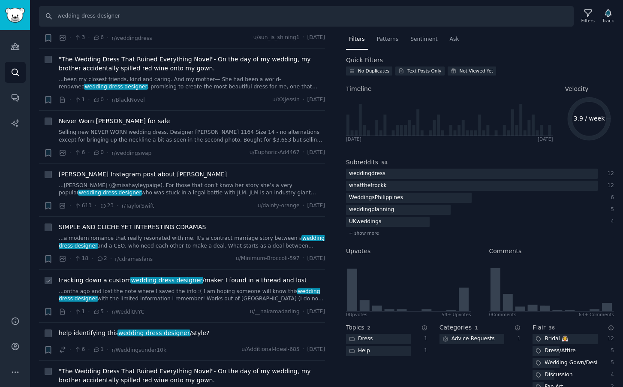
click at [49, 278] on icon at bounding box center [48, 281] width 6 height 6
click at [47, 278] on icon at bounding box center [48, 281] width 6 height 6
checkbox input "false"
click at [183, 277] on span "wedding dress designer" at bounding box center [166, 280] width 73 height 7
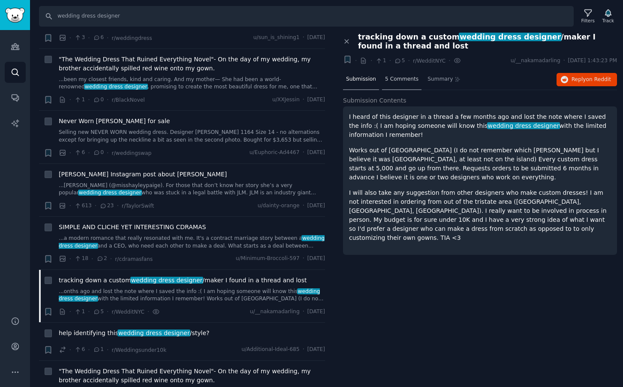
click at [402, 79] on span "5 Comments" at bounding box center [401, 79] width 33 height 8
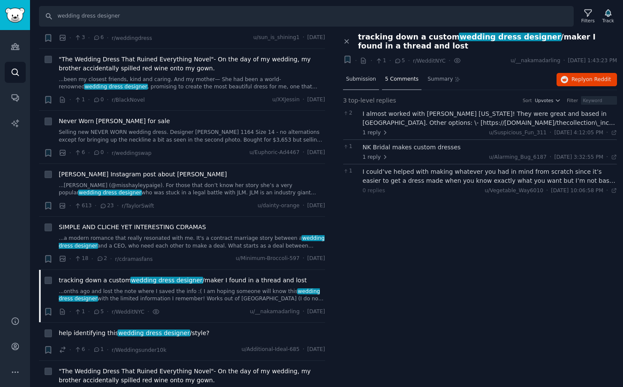
click at [358, 81] on span "Submission" at bounding box center [361, 79] width 30 height 8
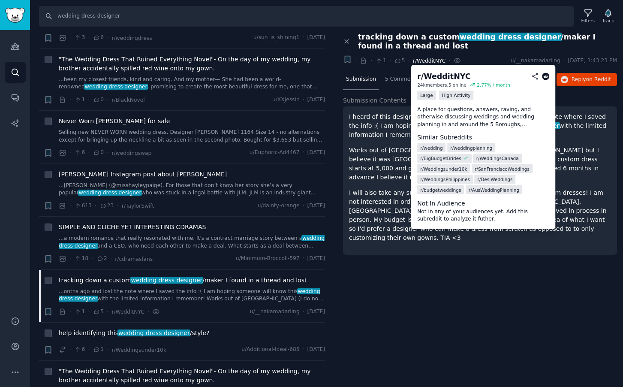
click at [432, 60] on span "r/WedditNYC" at bounding box center [429, 61] width 33 height 6
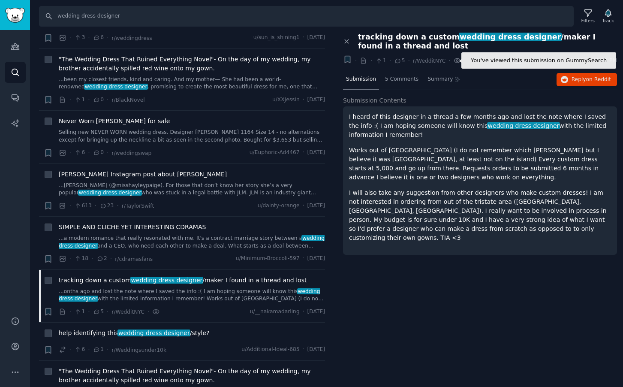
click at [456, 60] on icon at bounding box center [457, 61] width 2 height 2
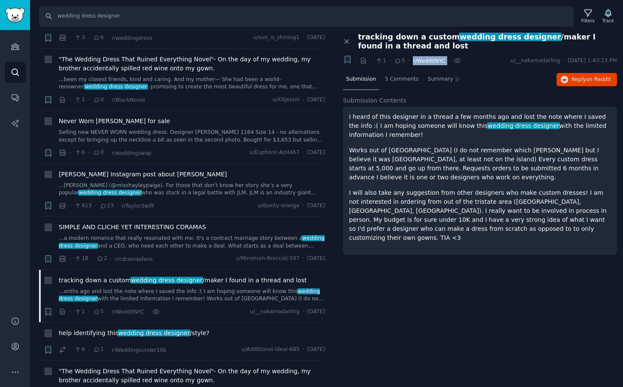
drag, startPoint x: 445, startPoint y: 62, endPoint x: 411, endPoint y: 63, distance: 34.3
click at [411, 63] on div "+ · · 1 · 5 · r/WedditNYC You've viewed this submission on GummySearch ·" at bounding box center [400, 61] width 121 height 12
copy div "r/WedditNYC You've viewed this submission on GummySearch"
click at [15, 15] on img "Sidebar" at bounding box center [15, 15] width 20 height 15
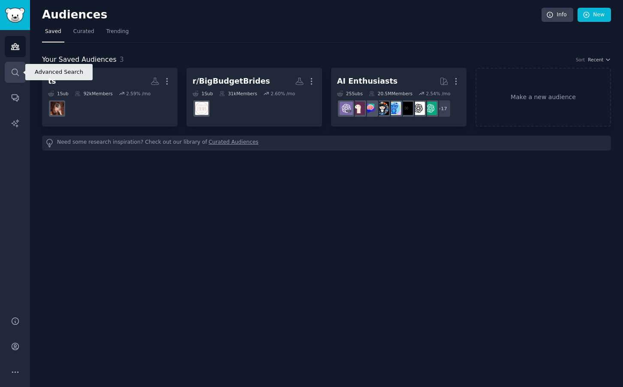
click at [15, 75] on icon "Sidebar" at bounding box center [15, 72] width 9 height 9
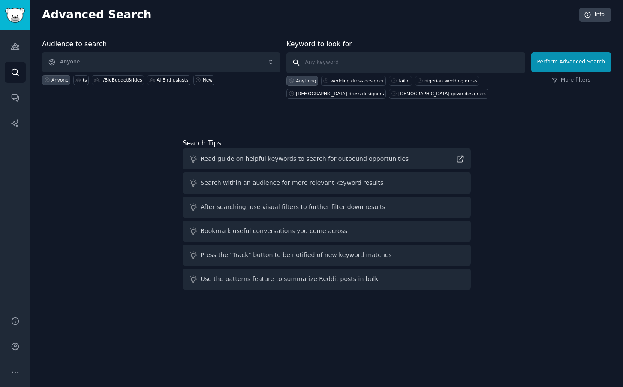
click at [340, 59] on input "text" at bounding box center [405, 62] width 238 height 21
paste input "r/WedditNYC"
type input "r/WedditNYC"
click button "Perform Advanced Search" at bounding box center [571, 62] width 80 height 20
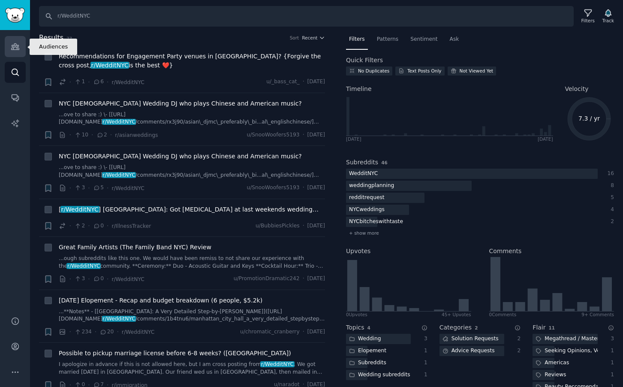
click at [15, 48] on icon "Sidebar" at bounding box center [15, 46] width 9 height 9
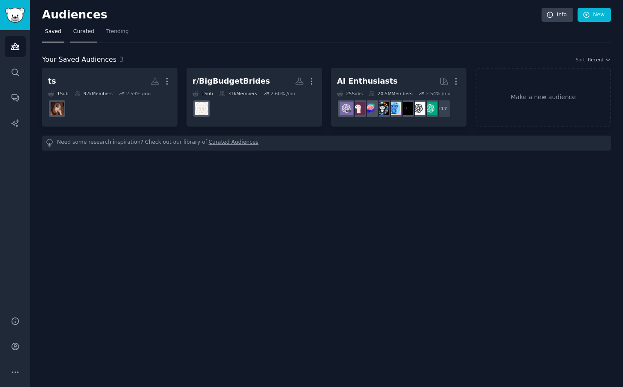
click at [88, 31] on span "Curated" at bounding box center [83, 32] width 21 height 8
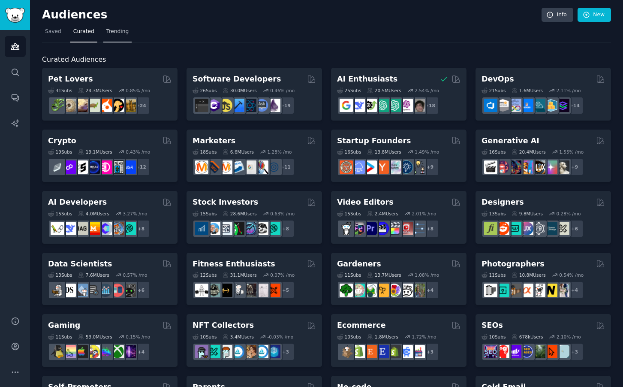
click at [114, 33] on span "Trending" at bounding box center [117, 32] width 22 height 8
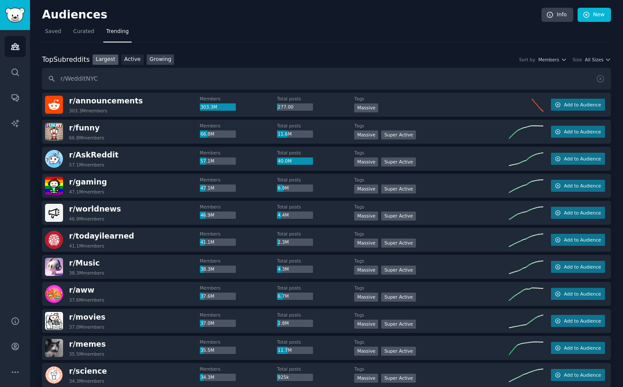
type input "r/WedditNYC"
click at [159, 60] on link "Growing" at bounding box center [161, 59] width 28 height 11
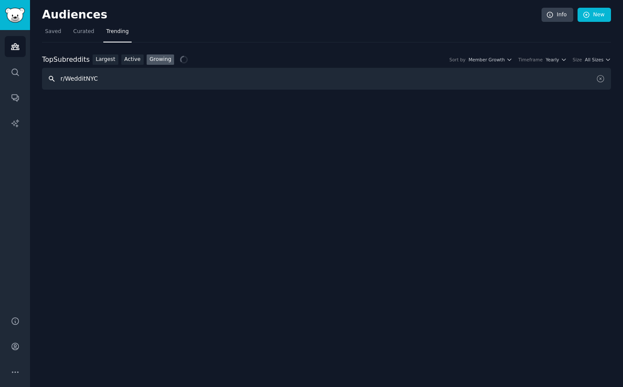
click at [142, 75] on input "r/WedditNYC" at bounding box center [326, 79] width 569 height 22
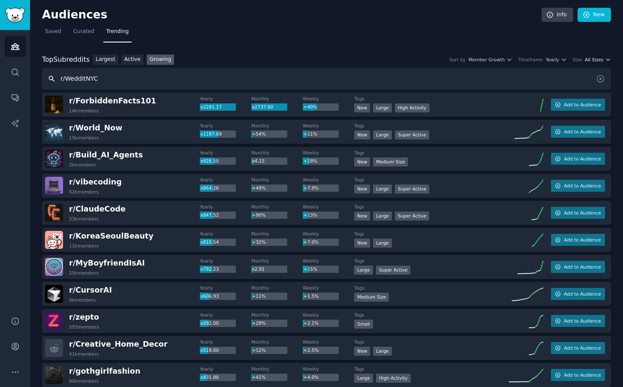
click at [606, 61] on icon "button" at bounding box center [608, 60] width 6 height 6
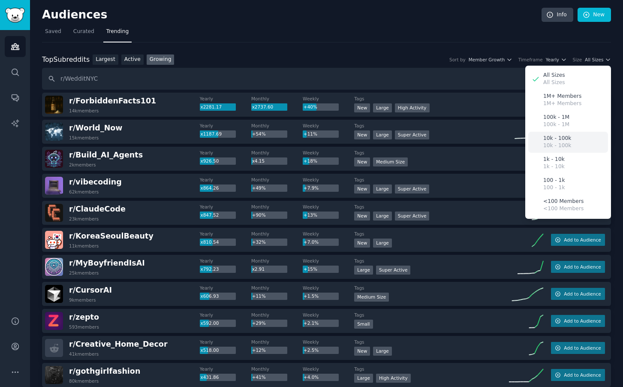
click at [568, 141] on div "10k - 100k 10k - 100k" at bounding box center [568, 142] width 80 height 21
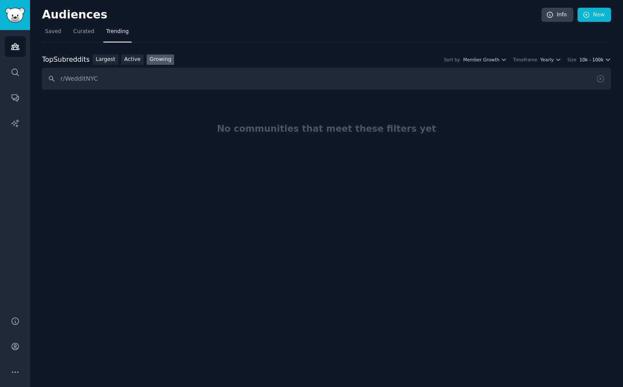
click at [606, 59] on icon "button" at bounding box center [608, 60] width 6 height 6
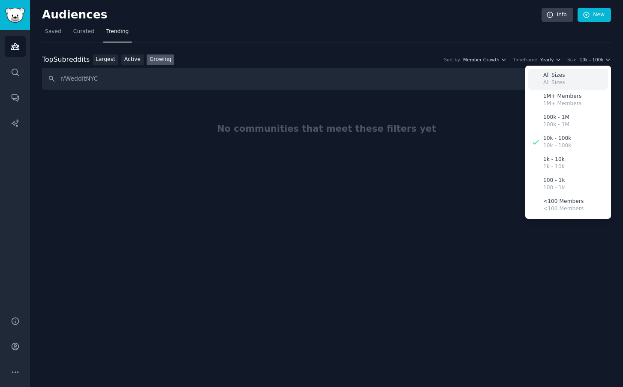
click at [563, 76] on p "All Sizes" at bounding box center [554, 76] width 22 height 8
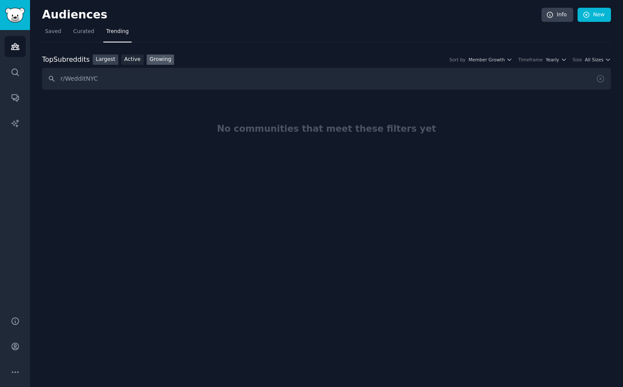
click at [101, 61] on link "Largest" at bounding box center [106, 59] width 26 height 11
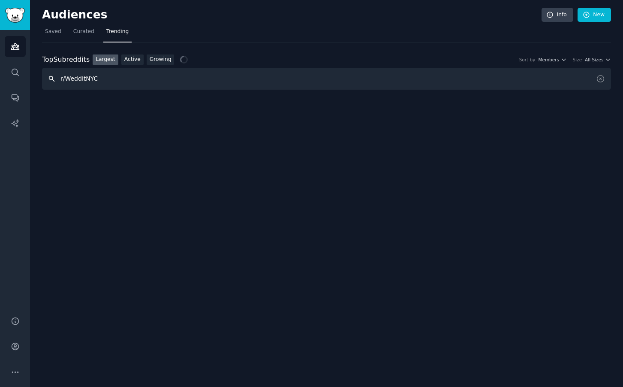
click at [128, 79] on input "r/WedditNYC" at bounding box center [326, 79] width 569 height 22
click at [78, 30] on span "Curated" at bounding box center [83, 32] width 21 height 8
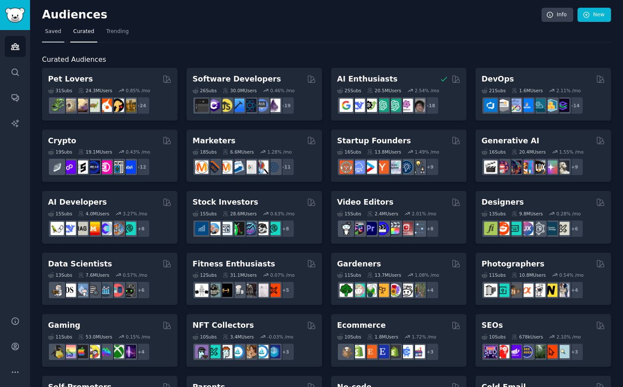
click at [52, 31] on span "Saved" at bounding box center [53, 32] width 16 height 8
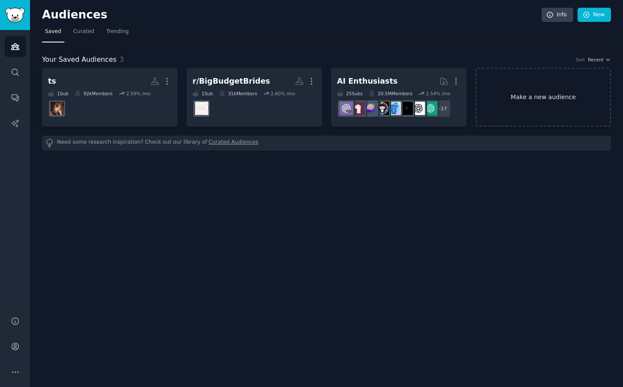
click at [542, 90] on link "Make a new audience" at bounding box center [542, 97] width 135 height 59
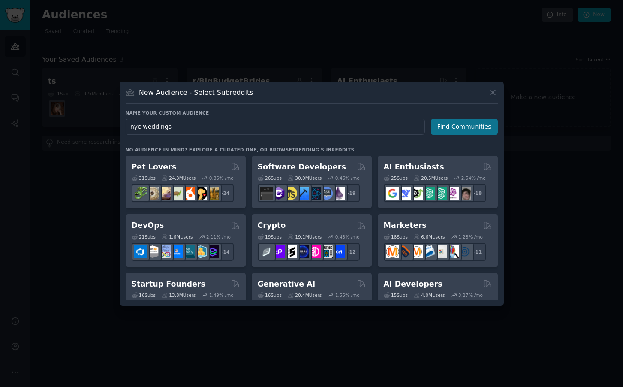
type input "nyc weddings"
click at [465, 126] on button "Find Communities" at bounding box center [464, 127] width 67 height 16
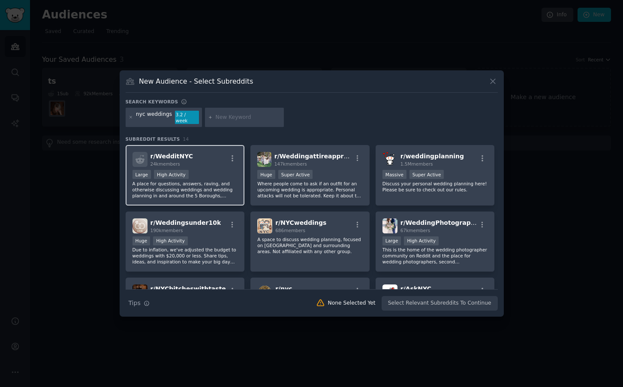
click at [216, 162] on div "r/ WedditNYC 24k members" at bounding box center [184, 159] width 105 height 15
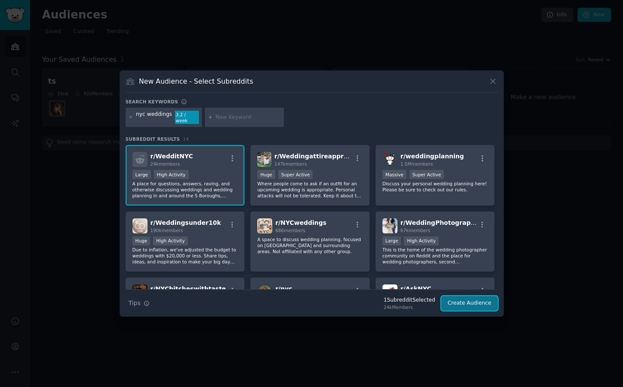
click at [478, 300] on button "Create Audience" at bounding box center [469, 303] width 57 height 15
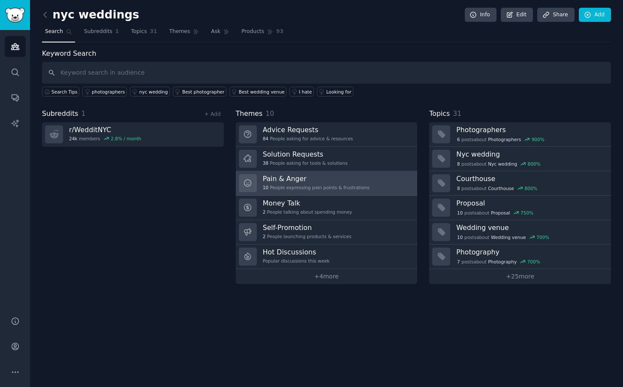
click at [329, 183] on div "Pain & Anger 10 People expressing pain points & frustrations" at bounding box center [316, 183] width 107 height 18
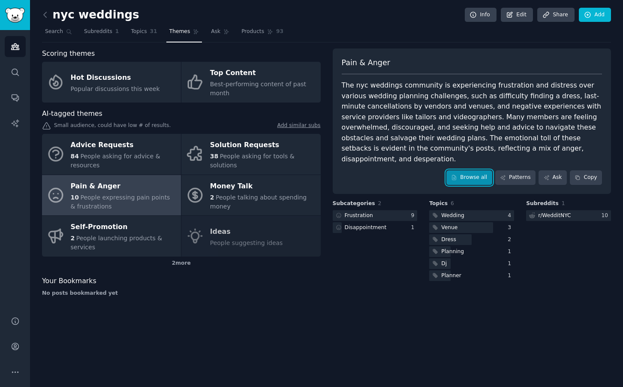
click at [471, 170] on link "Browse all" at bounding box center [469, 177] width 46 height 15
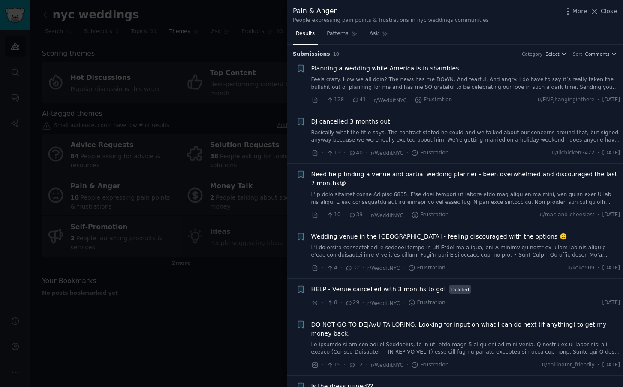
click at [254, 51] on div at bounding box center [311, 193] width 623 height 387
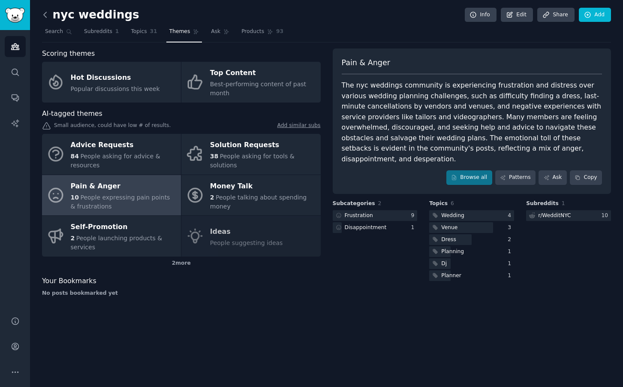
click at [45, 16] on icon at bounding box center [45, 14] width 3 height 5
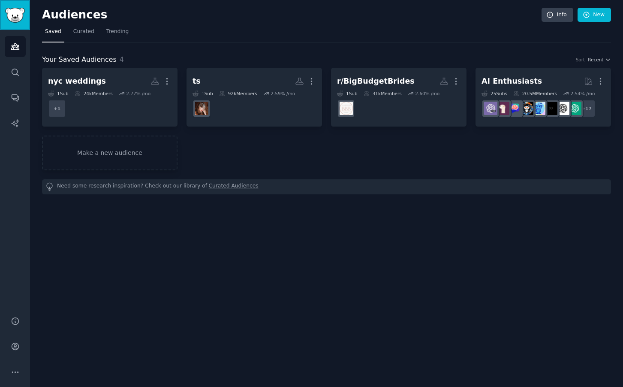
click at [15, 20] on img "Sidebar" at bounding box center [15, 15] width 20 height 15
click at [15, 73] on icon "Sidebar" at bounding box center [15, 72] width 9 height 9
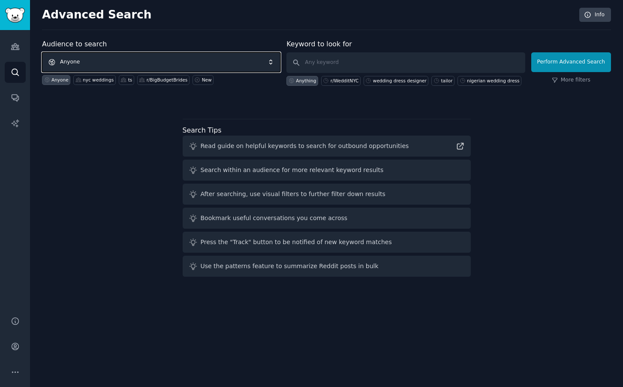
click at [273, 63] on span "Anyone" at bounding box center [161, 62] width 238 height 20
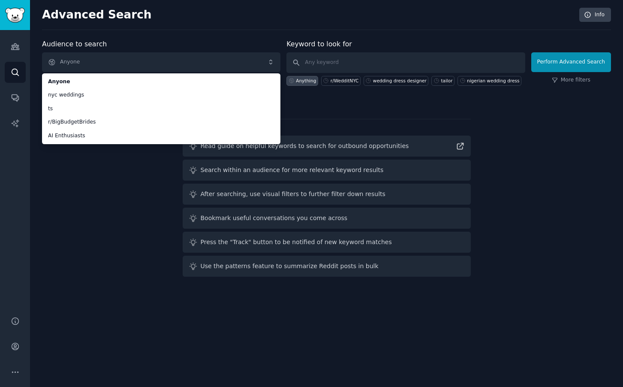
click at [258, 43] on div "Audience to search Anyone Anyone nyc weddings ts r/BigBudgetBrides AI Enthusias…" at bounding box center [161, 62] width 238 height 47
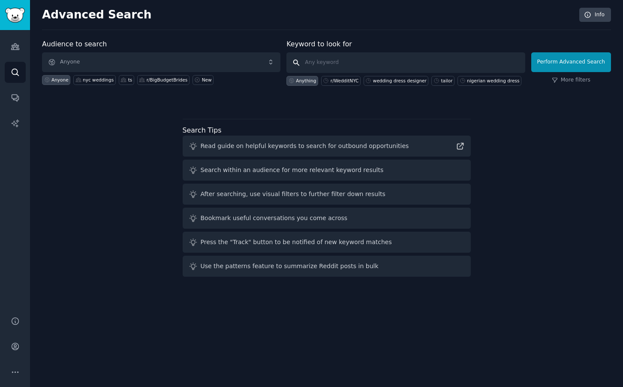
click at [339, 60] on input "text" at bounding box center [405, 62] width 238 height 21
paste input "r/TrueSwifties"
type input "r/TrueSwifties"
click button "Perform Advanced Search" at bounding box center [571, 62] width 80 height 20
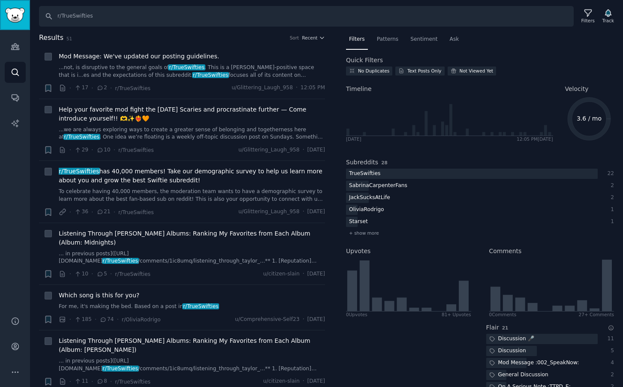
click at [18, 10] on img "Sidebar" at bounding box center [15, 15] width 20 height 15
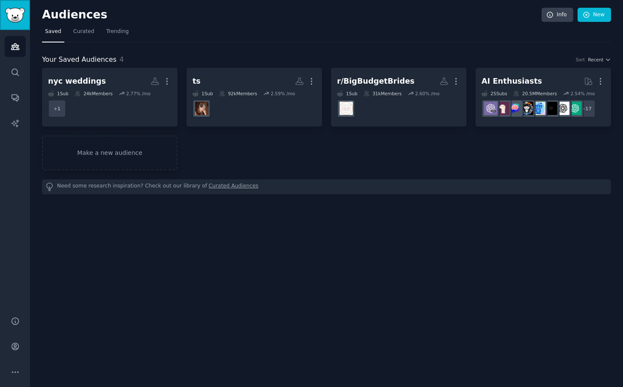
click at [18, 10] on img "Sidebar" at bounding box center [15, 15] width 20 height 15
click at [83, 33] on span "Curated" at bounding box center [83, 32] width 21 height 8
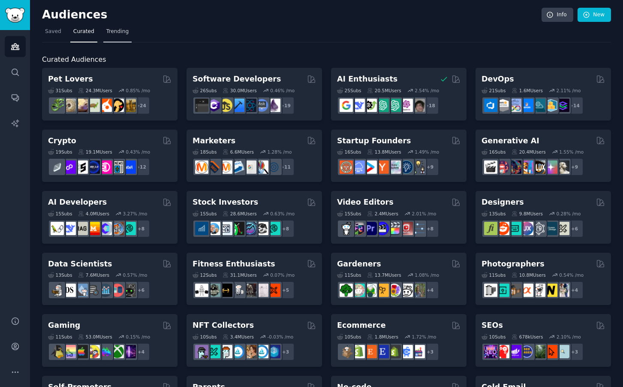
click at [116, 30] on span "Trending" at bounding box center [117, 32] width 22 height 8
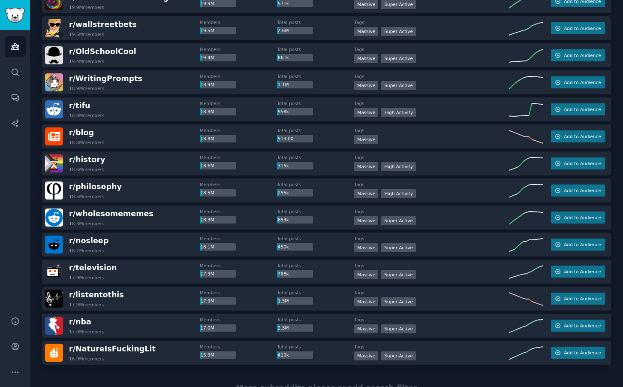
scroll to position [1112, 0]
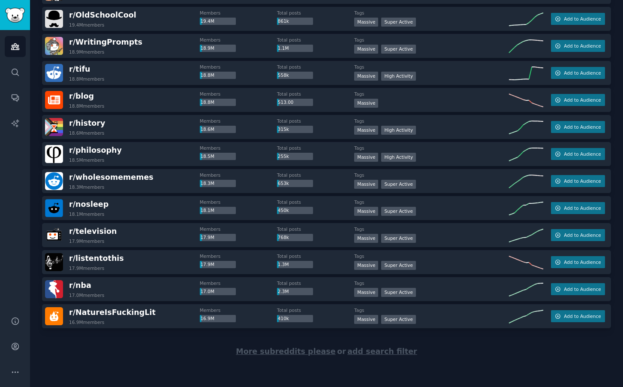
click at [375, 352] on span "add search filter" at bounding box center [381, 351] width 69 height 9
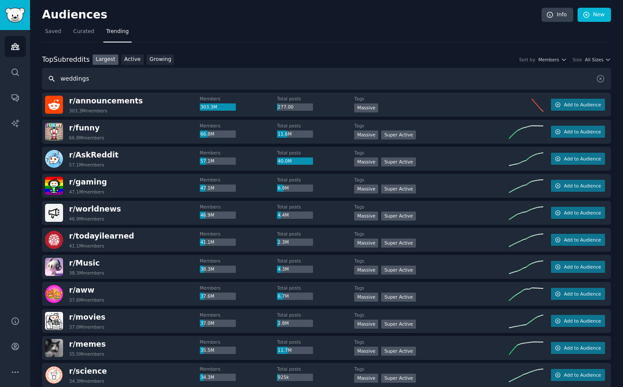
type input "weddings"
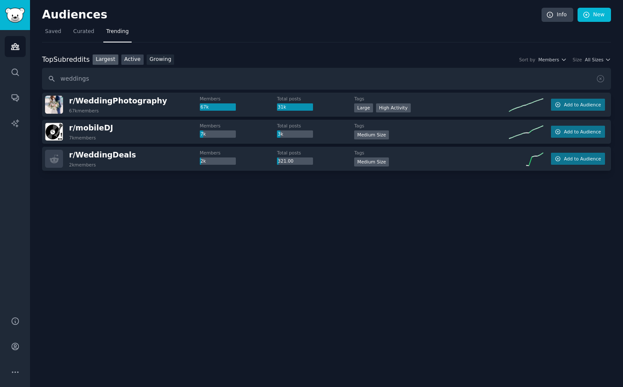
click at [135, 60] on link "Active" at bounding box center [132, 59] width 22 height 11
click at [159, 60] on link "Growing" at bounding box center [161, 59] width 28 height 11
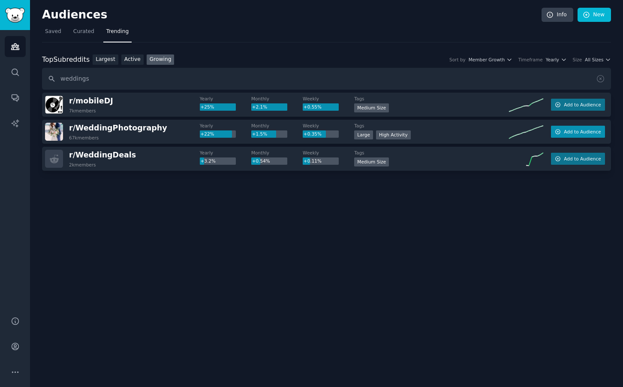
click at [582, 135] on button "Add to Audience" at bounding box center [578, 132] width 54 height 12
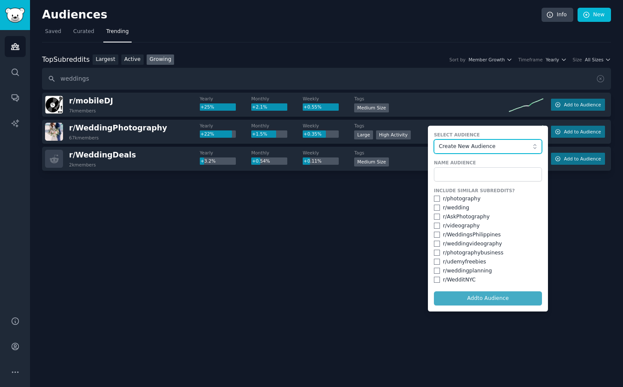
click at [476, 147] on span "Create New Audience" at bounding box center [486, 147] width 94 height 8
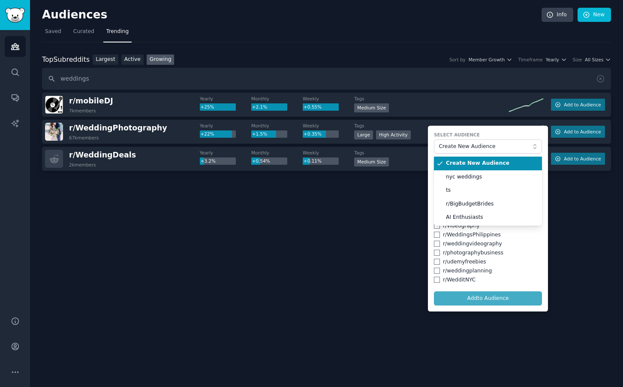
click at [470, 167] on li "Create New Audience" at bounding box center [488, 163] width 108 height 14
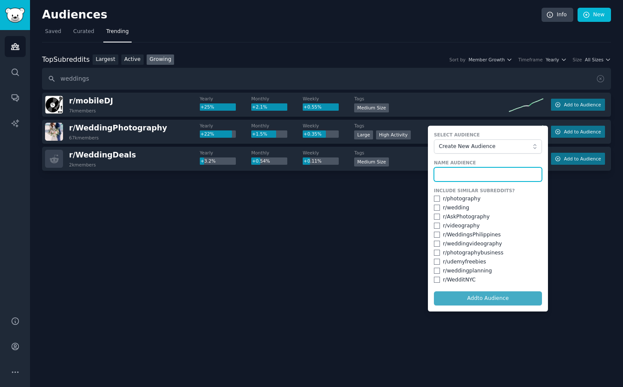
click at [462, 176] on input "text" at bounding box center [488, 174] width 108 height 15
type input "photogs"
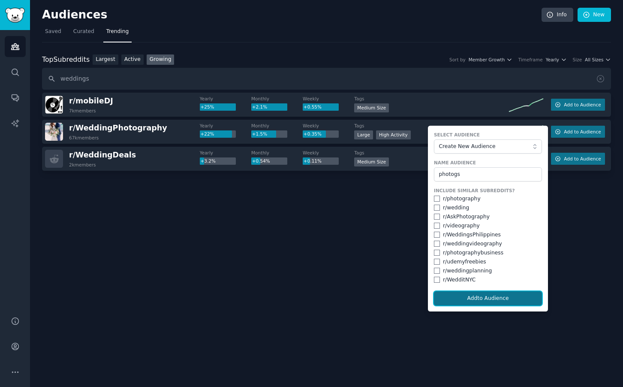
click at [491, 302] on button "Add to Audience" at bounding box center [488, 298] width 108 height 15
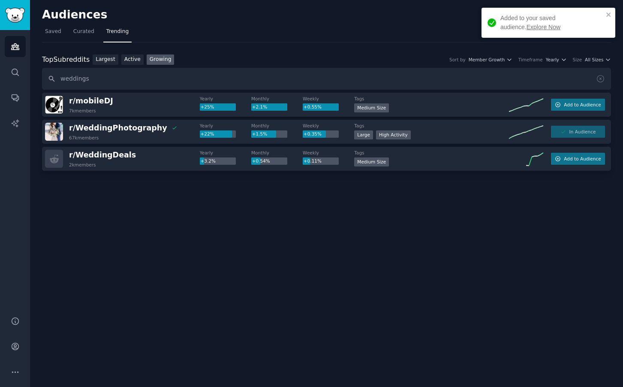
click at [526, 26] on link "Explore Now" at bounding box center [543, 27] width 34 height 7
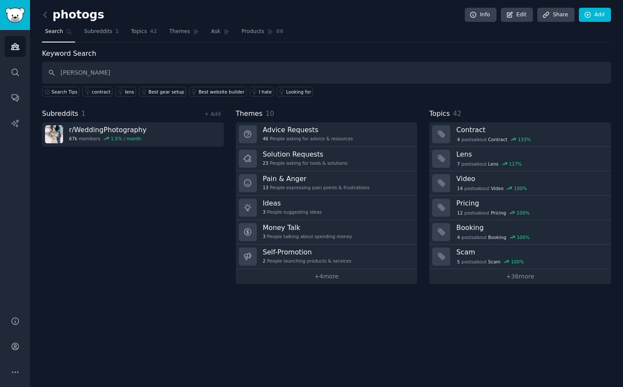
type input "[PERSON_NAME]"
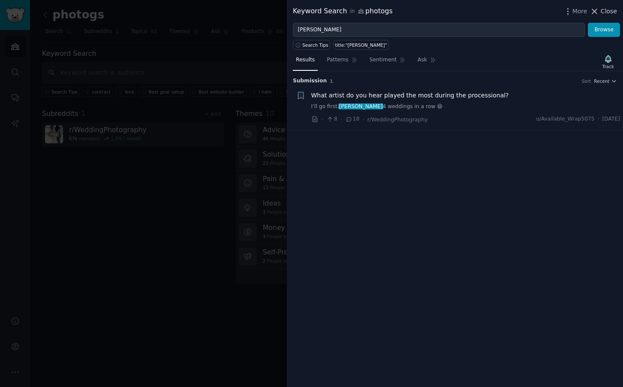
click at [595, 10] on icon at bounding box center [594, 11] width 9 height 9
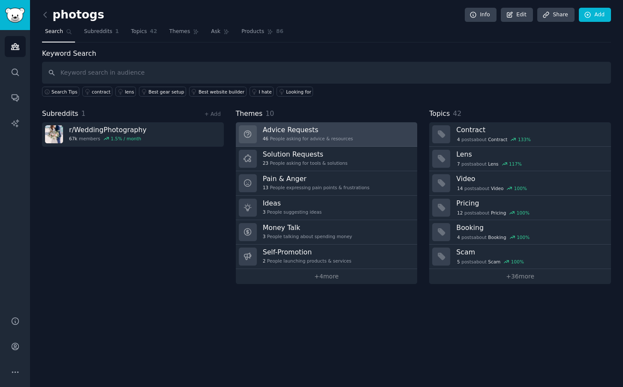
click at [325, 132] on h3 "Advice Requests" at bounding box center [308, 129] width 90 height 9
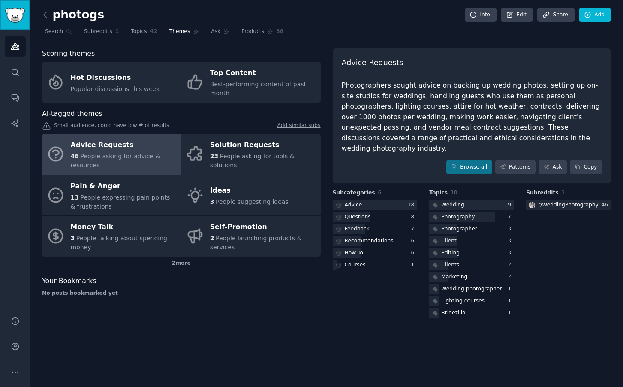
click at [15, 10] on img "Sidebar" at bounding box center [15, 15] width 20 height 15
